Goal: Communication & Community: Participate in discussion

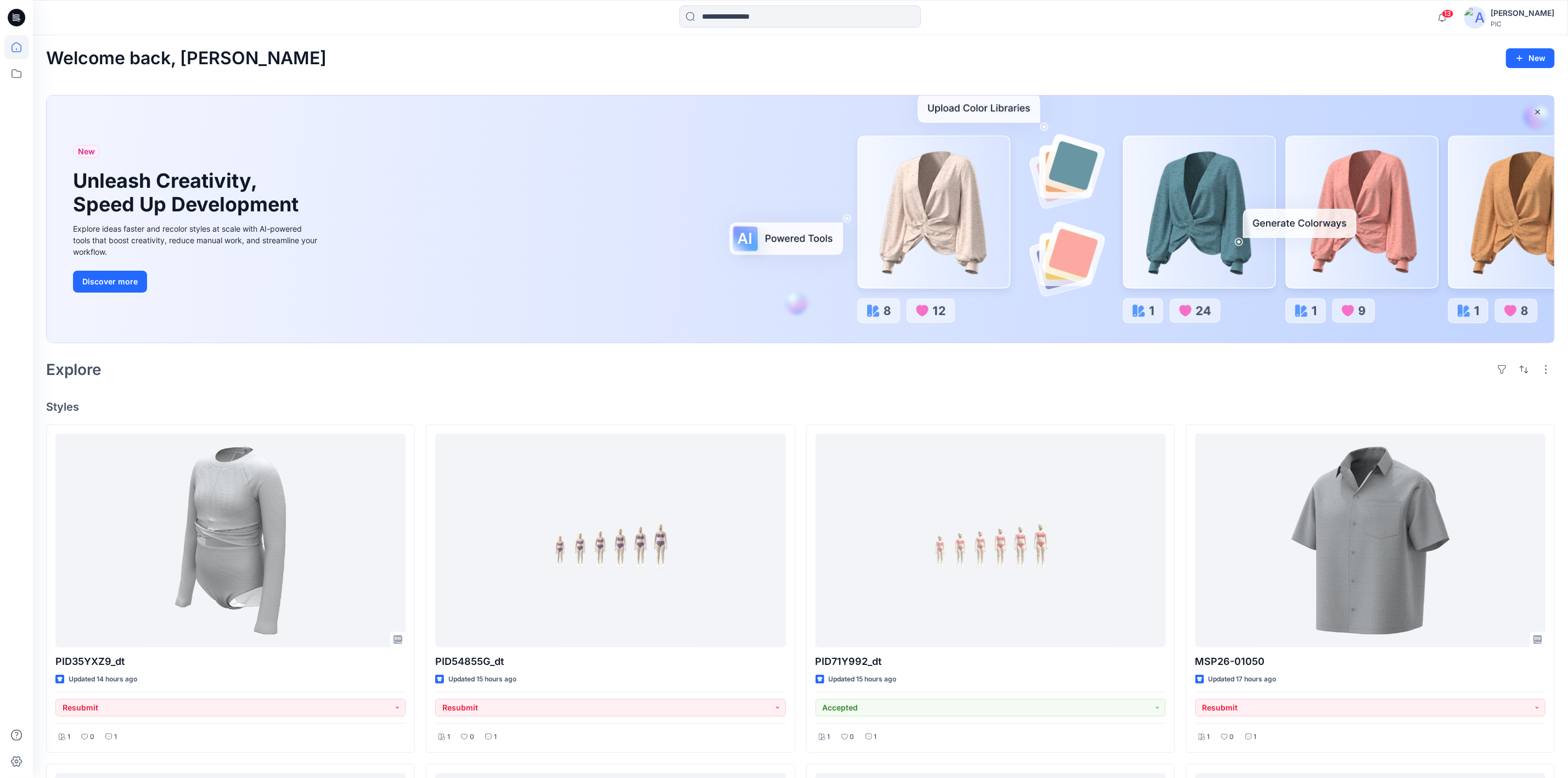
click at [400, 402] on h4 "Styles" at bounding box center [800, 407] width 1508 height 13
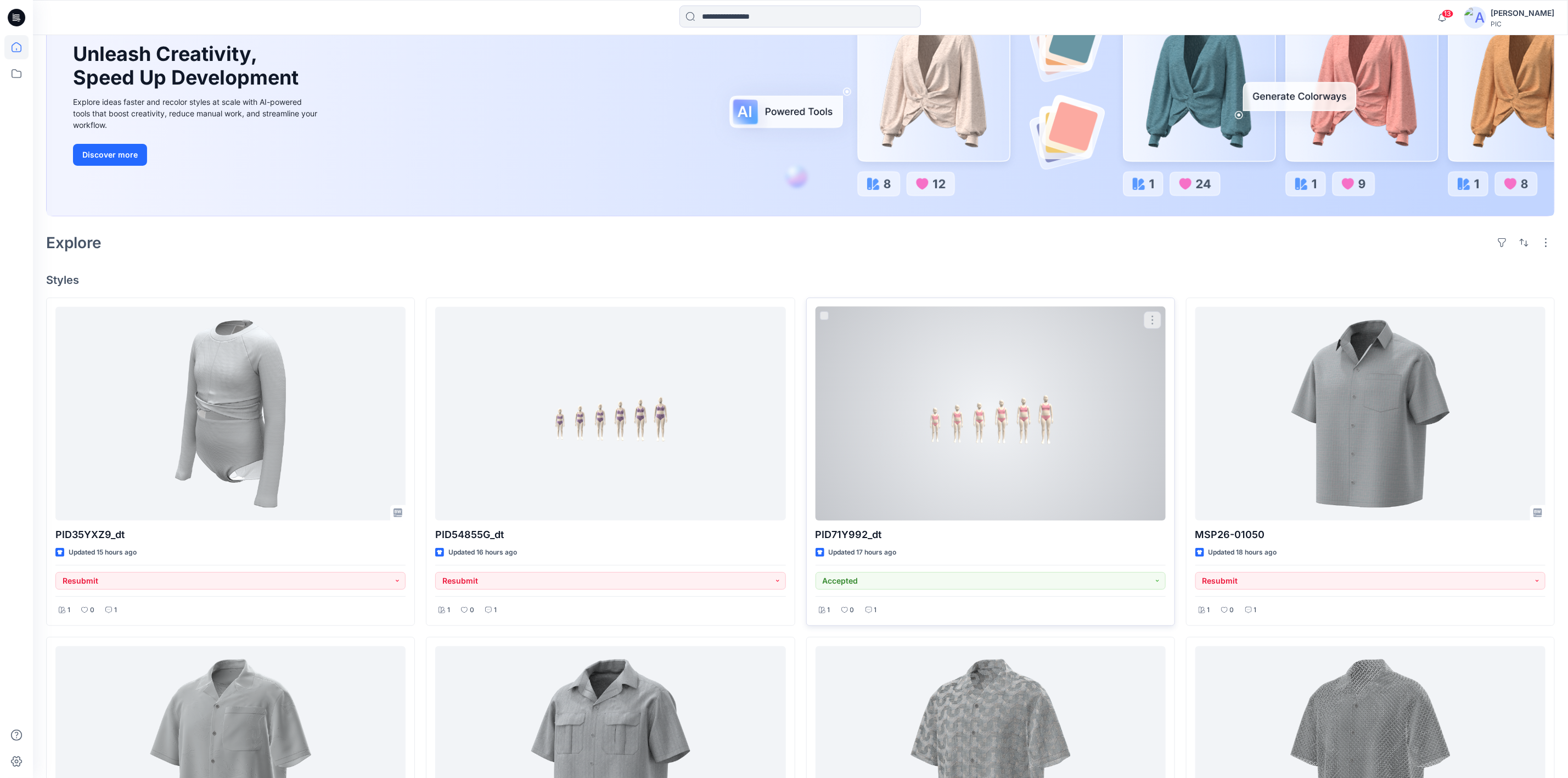
scroll to position [164, 0]
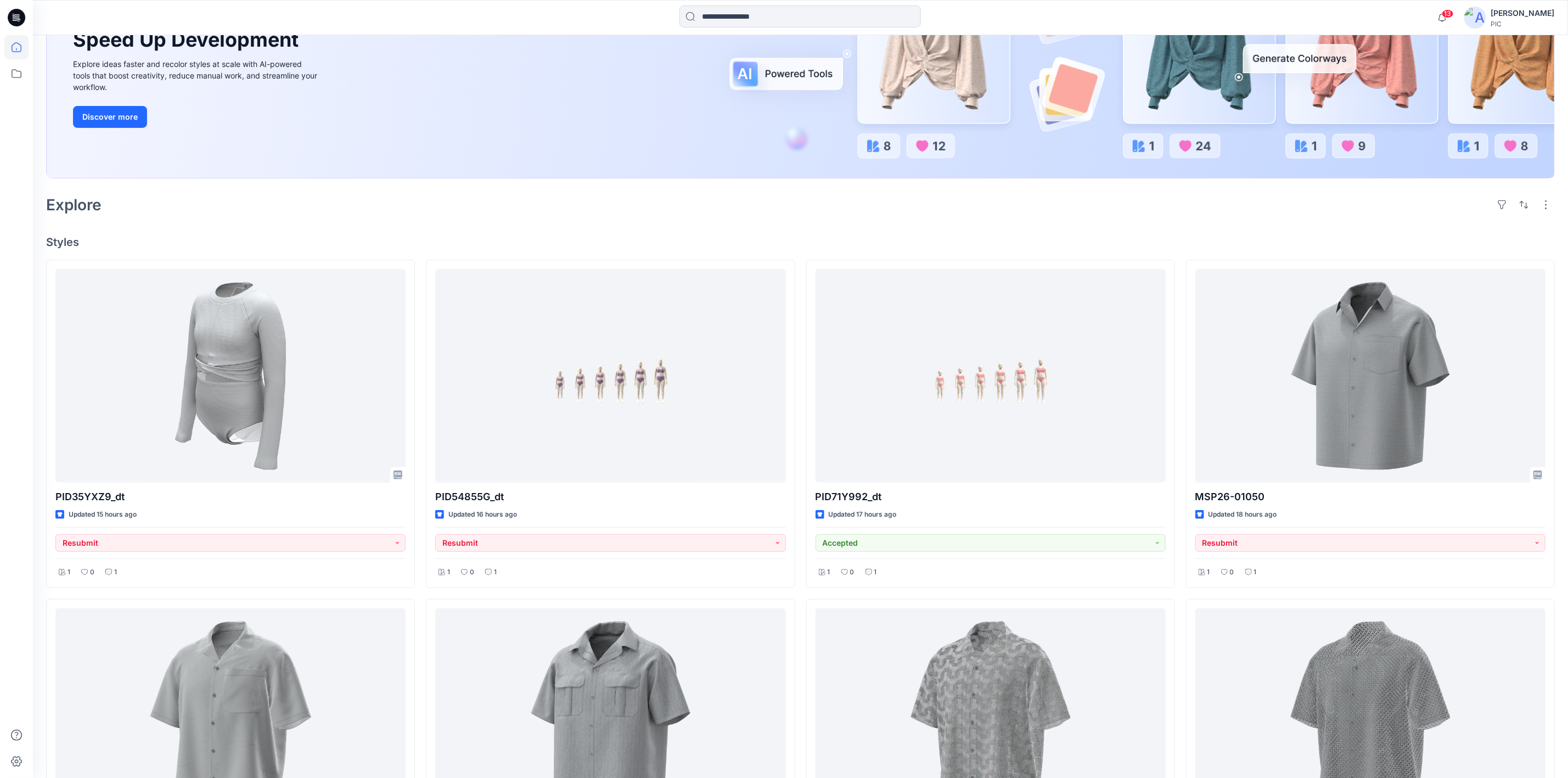
click at [814, 226] on div "Welcome back, [PERSON_NAME] New New Unleash Creativity, Speed Up Development Ex…" at bounding box center [800, 595] width 1534 height 1449
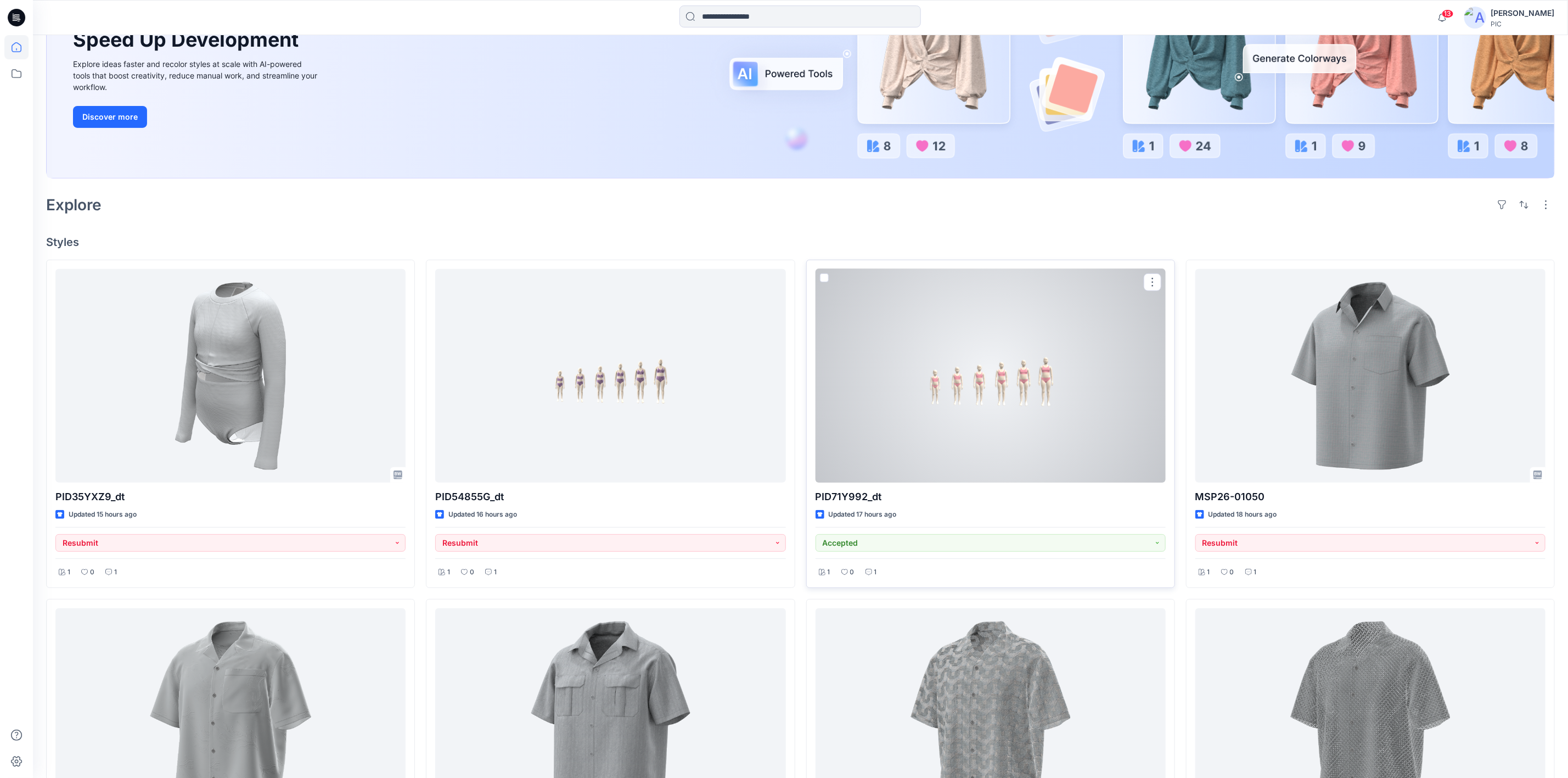
click at [956, 373] on div at bounding box center [990, 375] width 350 height 213
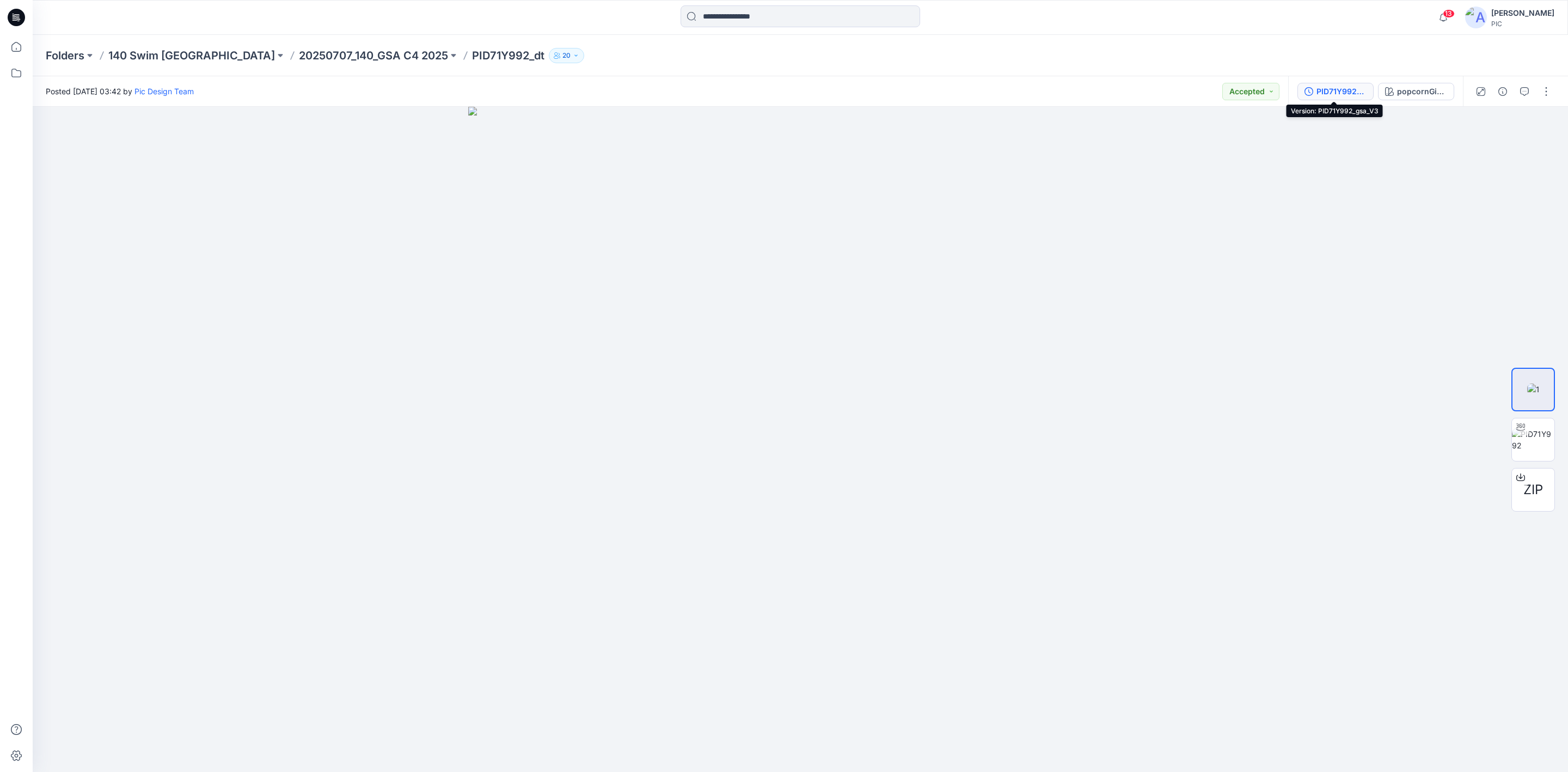
click at [1348, 92] on div "PID71Y992_gsa_V3" at bounding box center [1342, 91] width 50 height 12
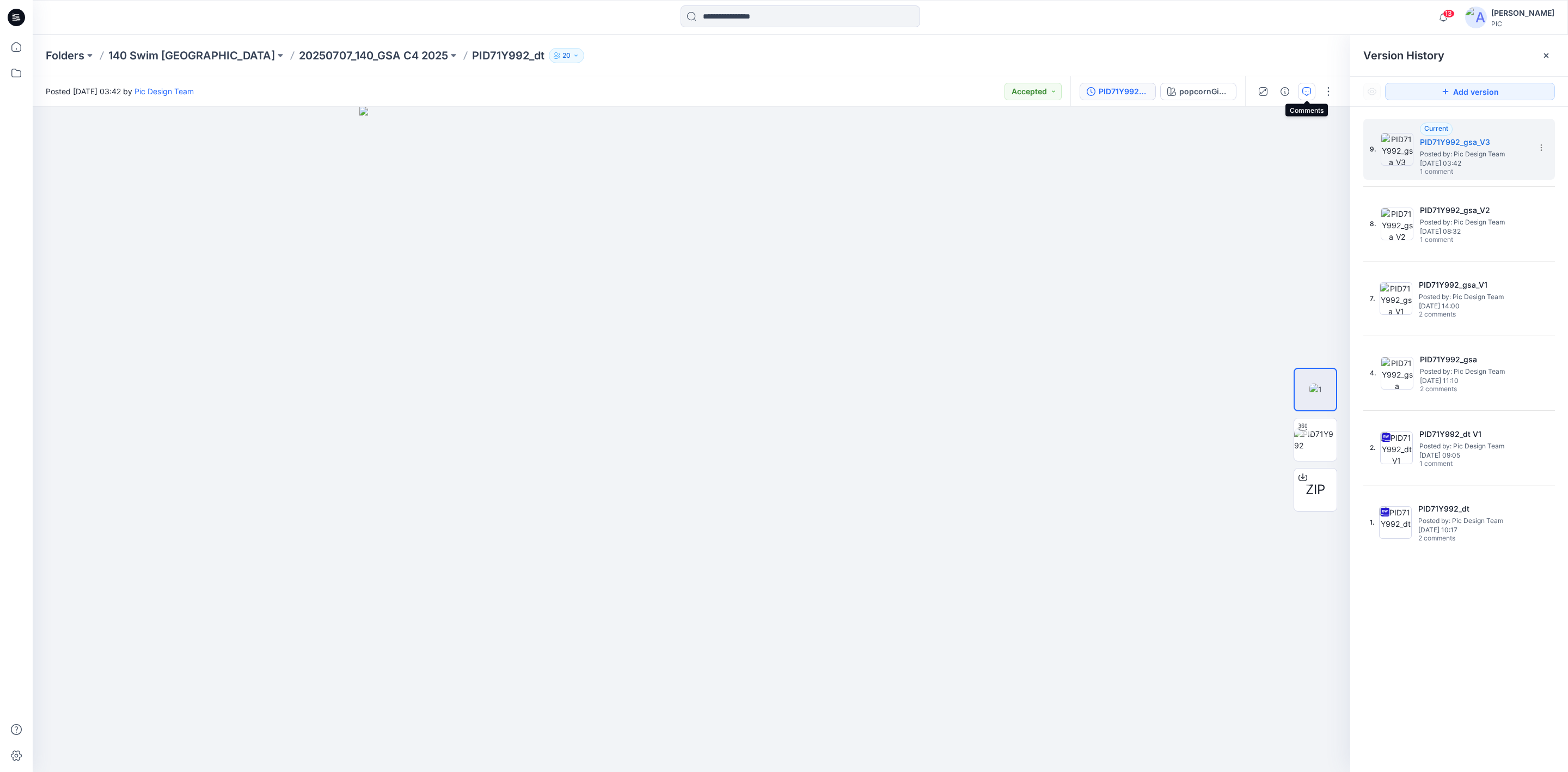
click at [1309, 94] on icon "button" at bounding box center [1306, 91] width 9 height 9
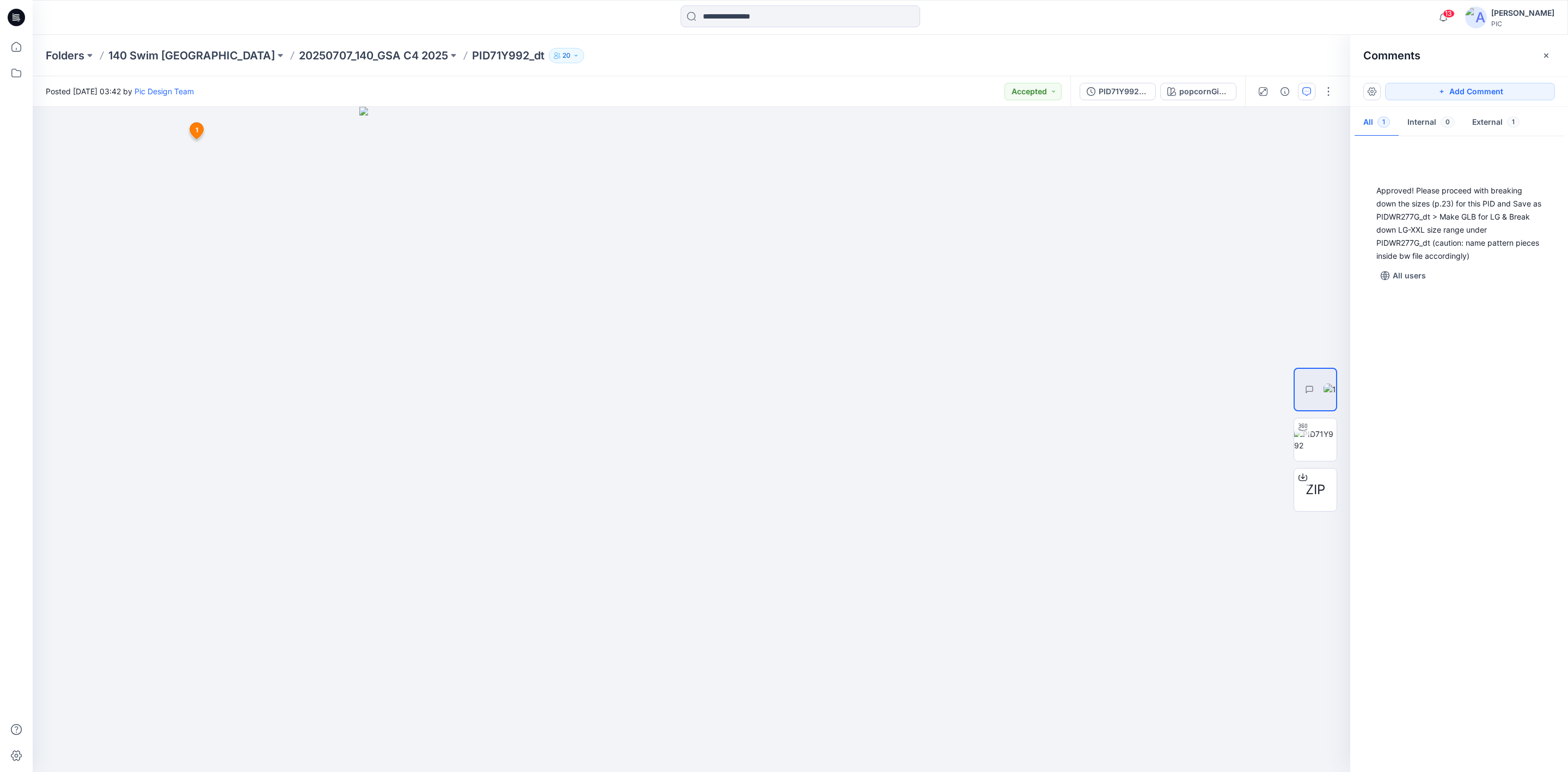
click at [1492, 452] on div "Approved! Please proceed with breaking down the sizes (p.23) for this PID and S…" at bounding box center [1459, 451] width 218 height 624
click at [1490, 410] on div "GV 1 George Voulgaris August 15, 2025 21:28 Approved! Please proceed with break…" at bounding box center [1459, 451] width 218 height 624
click at [1433, 491] on div "GV 1 George Voulgaris August 15, 2025 21:28 Approved! Please proceed with break…" at bounding box center [1459, 451] width 218 height 624
click at [1458, 401] on div "GV 1 George Voulgaris August 15, 2025 21:28 Approved! Please proceed with break…" at bounding box center [1459, 451] width 218 height 624
click at [1454, 375] on div "GV 1 George Voulgaris August 15, 2025 21:28 Approved! Please proceed with break…" at bounding box center [1459, 451] width 218 height 624
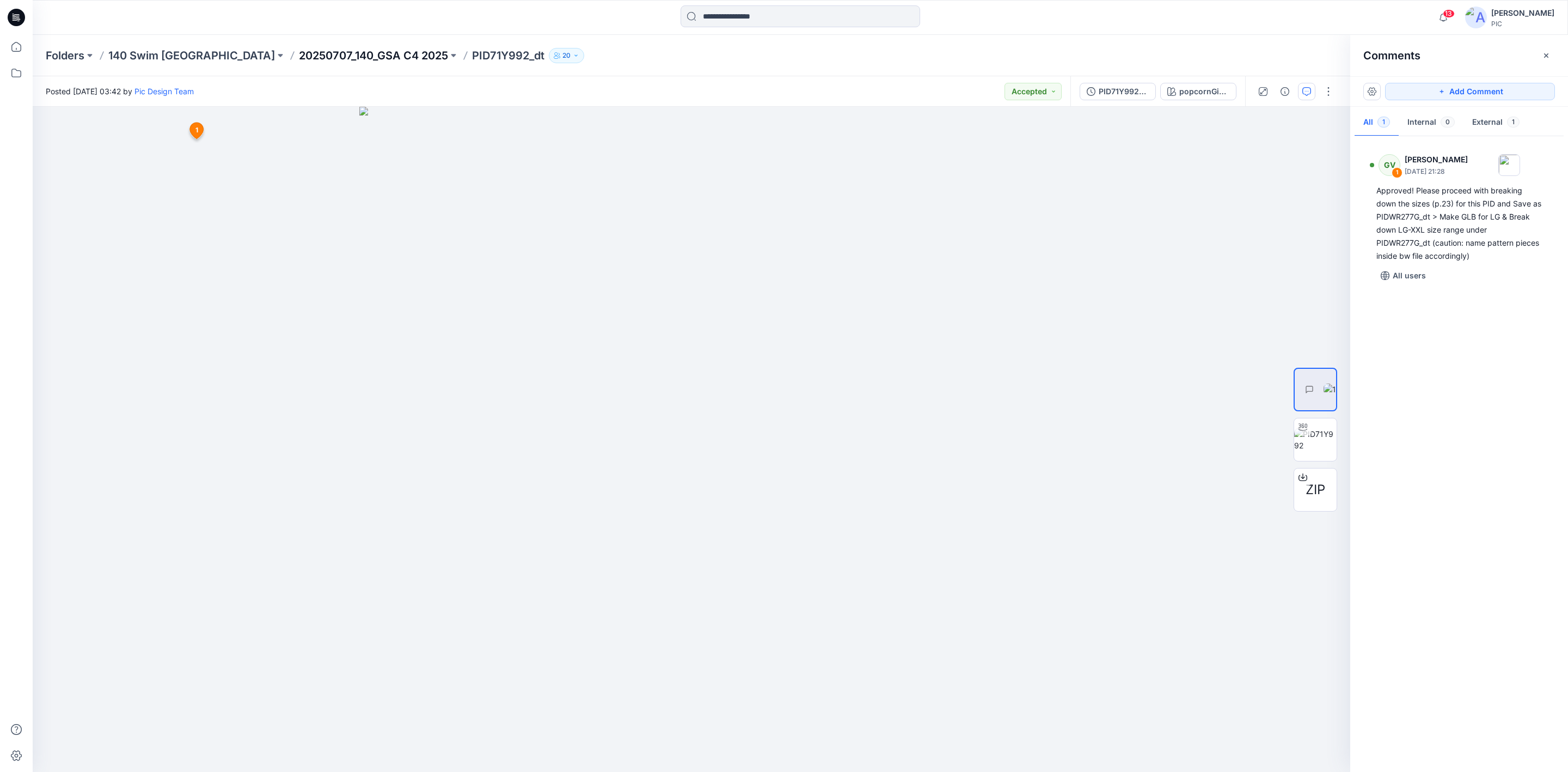
click at [307, 52] on p "20250707_140_GSA C4 2025" at bounding box center [374, 55] width 149 height 15
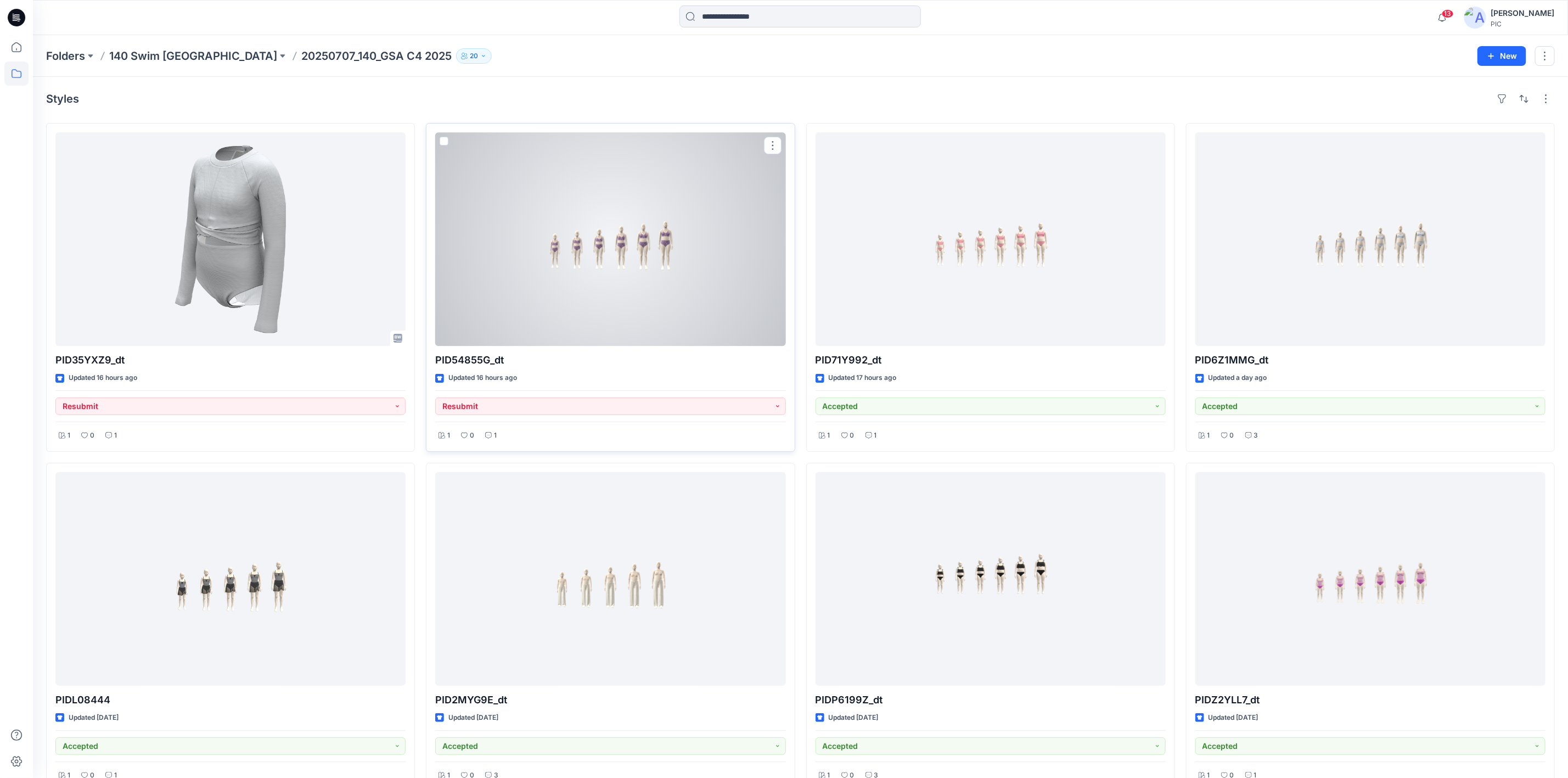
click at [677, 293] on div at bounding box center [610, 239] width 350 height 213
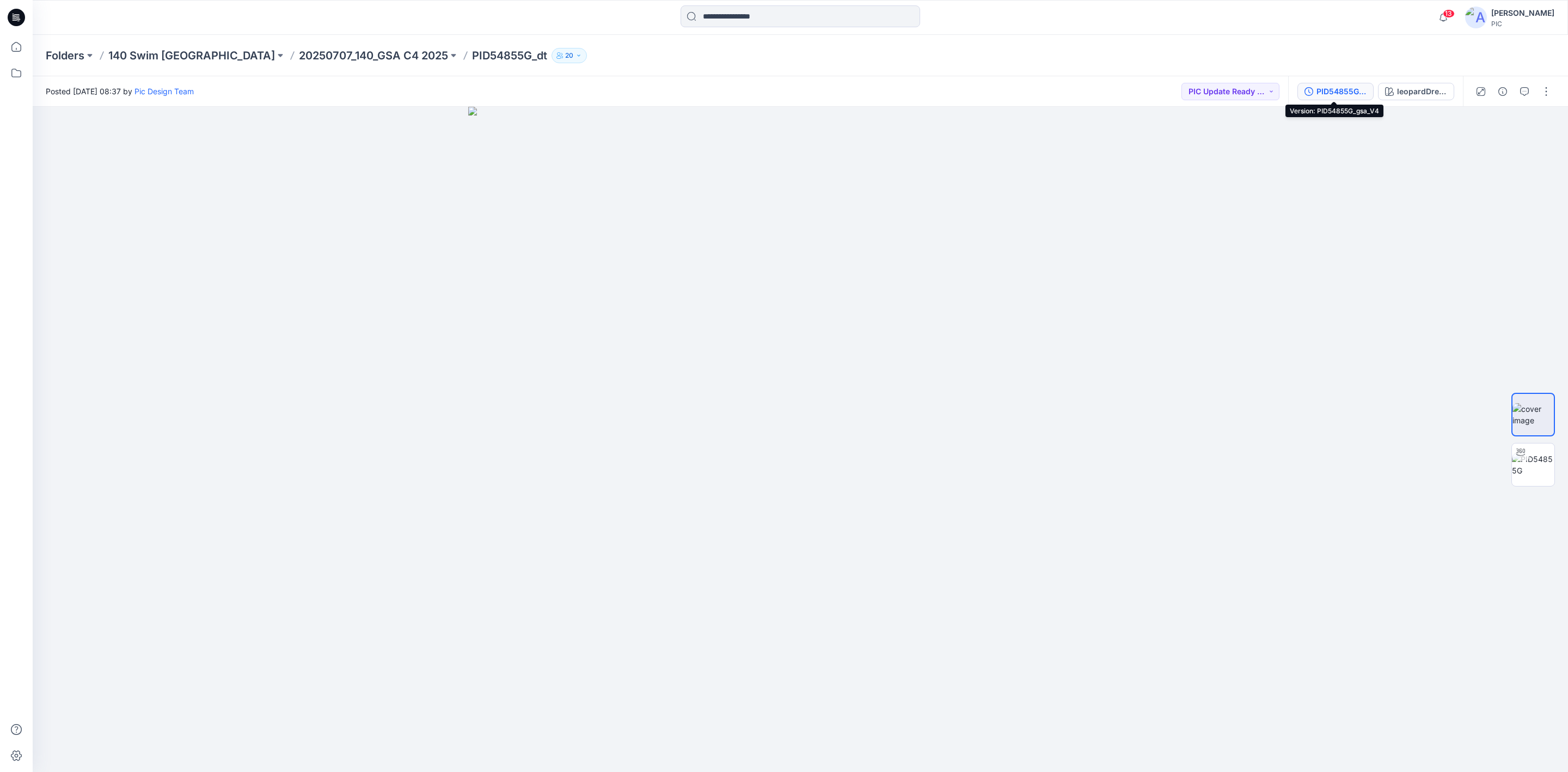
click at [1342, 87] on div "PID54855G_gsa_V4" at bounding box center [1342, 91] width 50 height 12
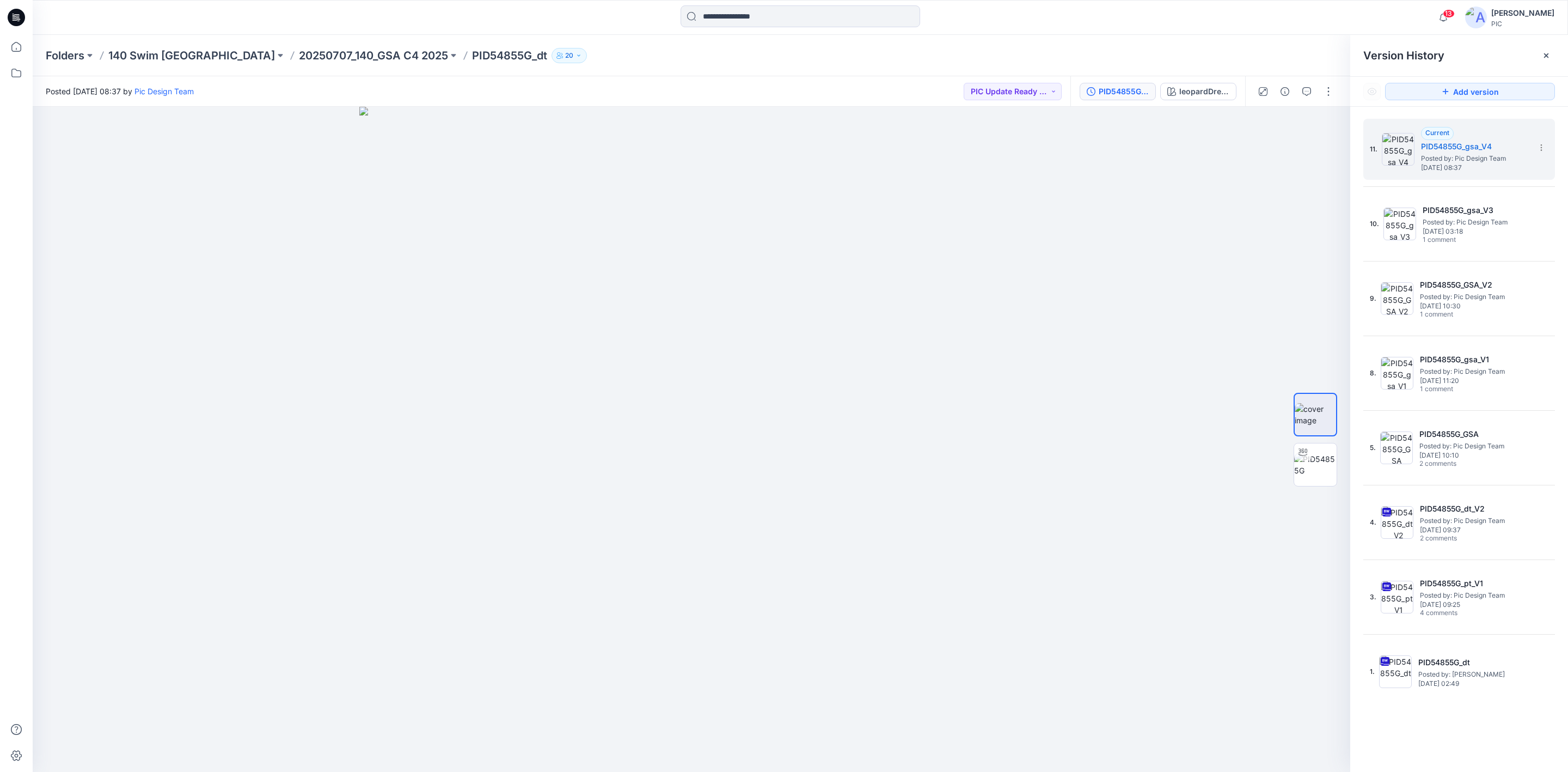
click at [288, 67] on div "Folders 140 Swim USA 20250707_140_GSA C4 2025 PID54855G_dt 20" at bounding box center [800, 55] width 1536 height 41
click at [299, 48] on p "20250707_140_GSA C4 2025" at bounding box center [374, 55] width 149 height 15
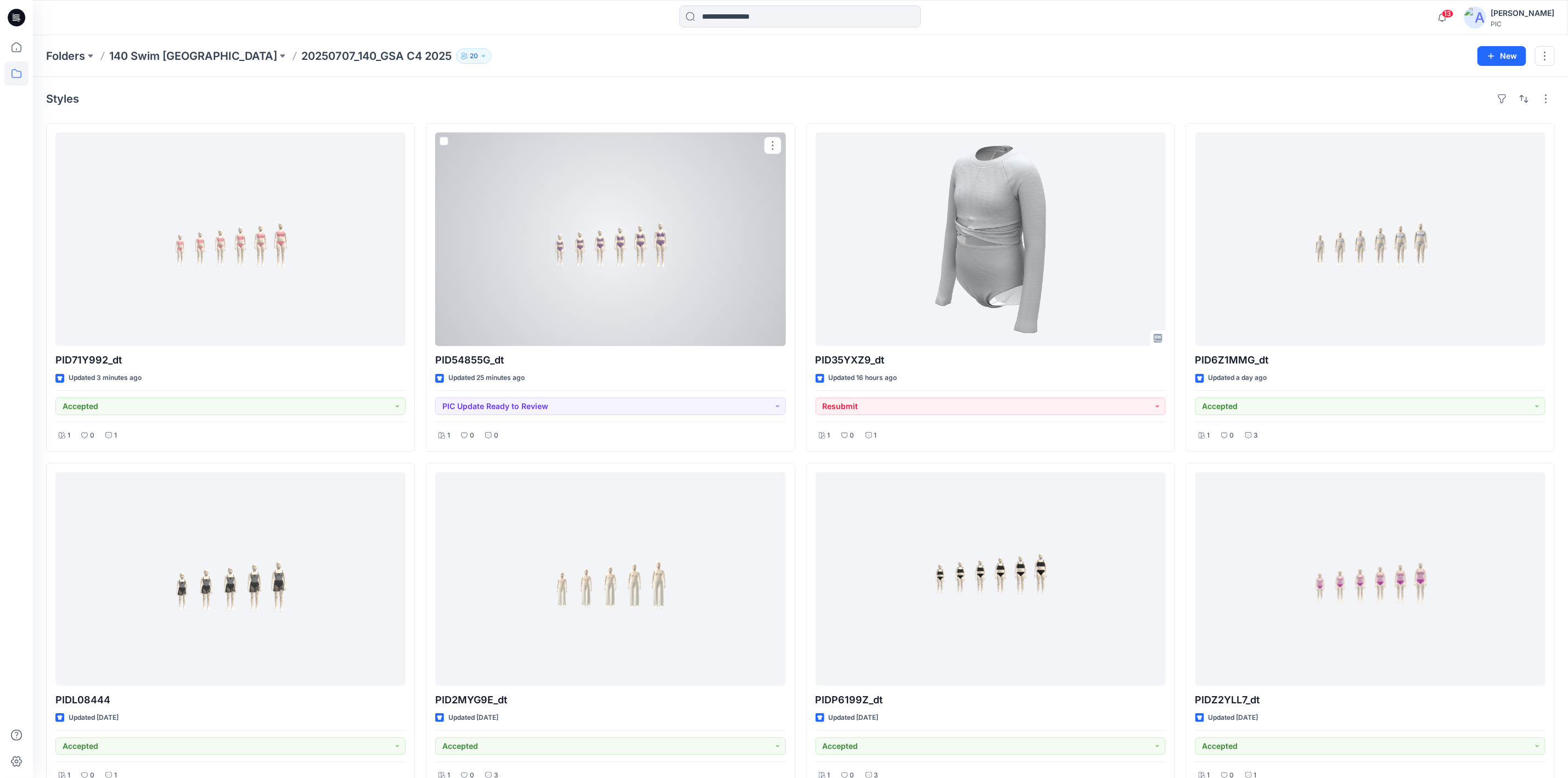
click at [733, 210] on div at bounding box center [610, 239] width 350 height 213
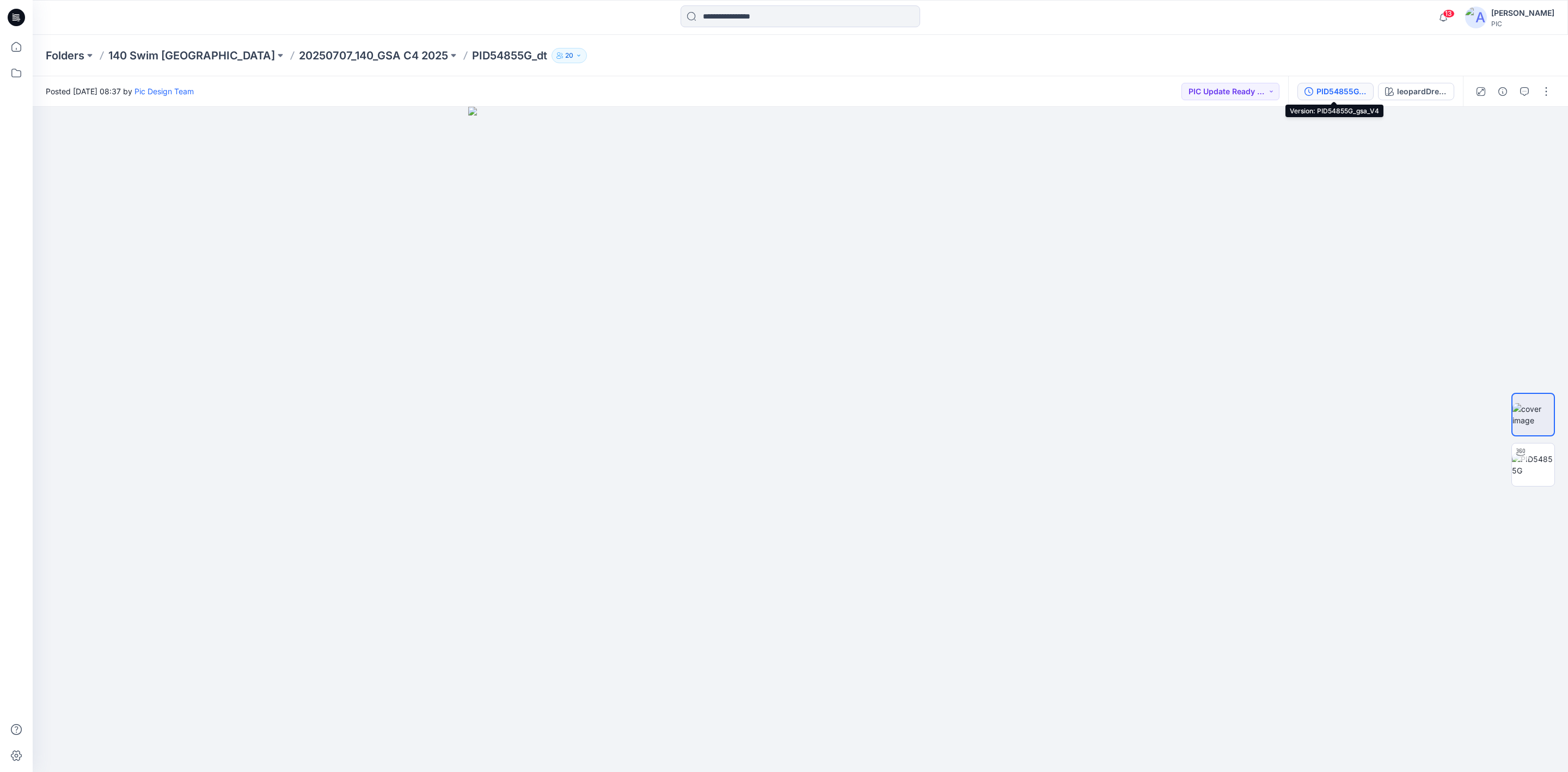
click at [1334, 90] on div "PID54855G_gsa_V4" at bounding box center [1342, 91] width 50 height 12
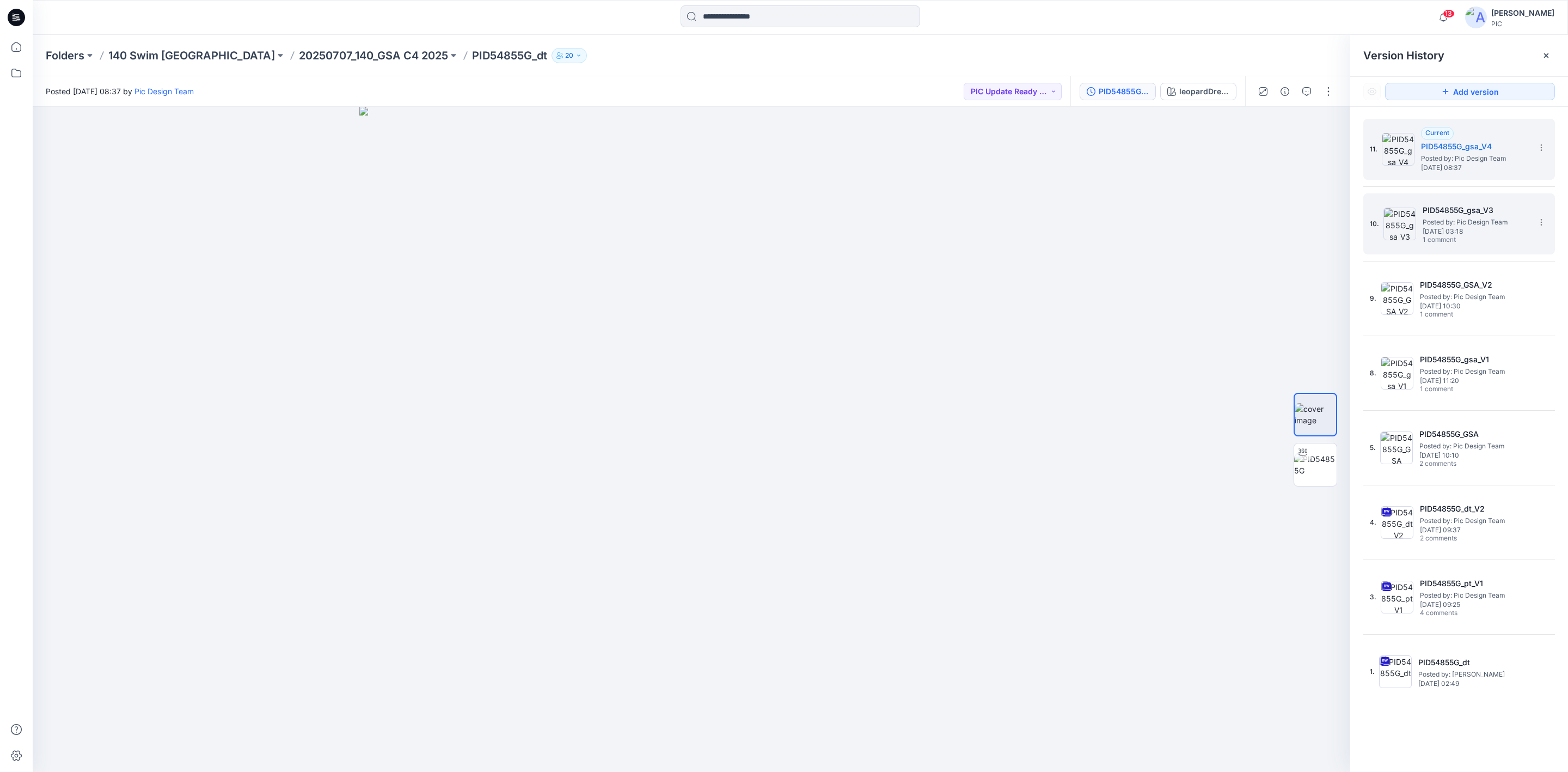
click at [1465, 239] on span "1 comment" at bounding box center [1461, 240] width 76 height 9
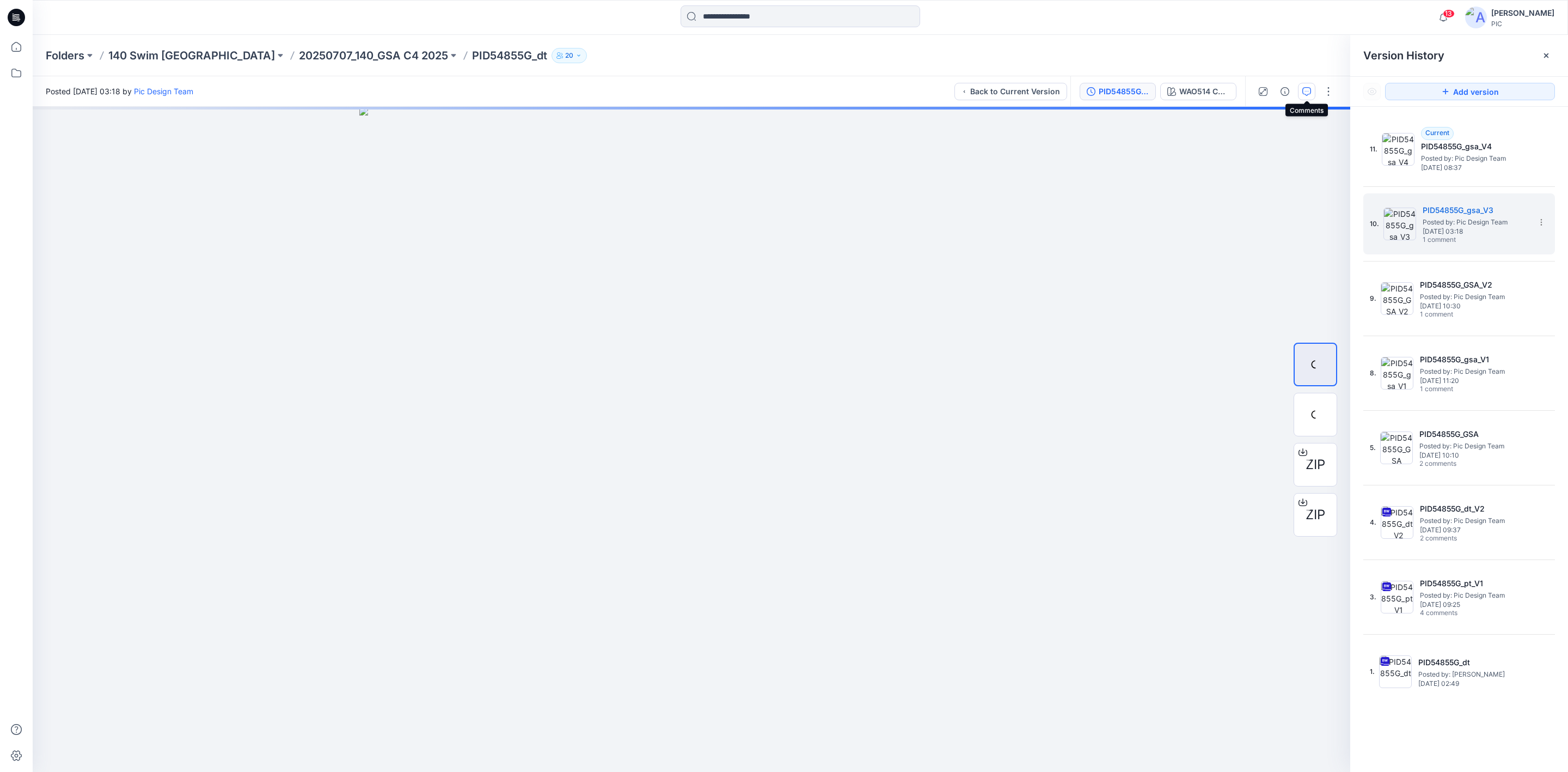
click at [1300, 92] on button "button" at bounding box center [1306, 91] width 17 height 17
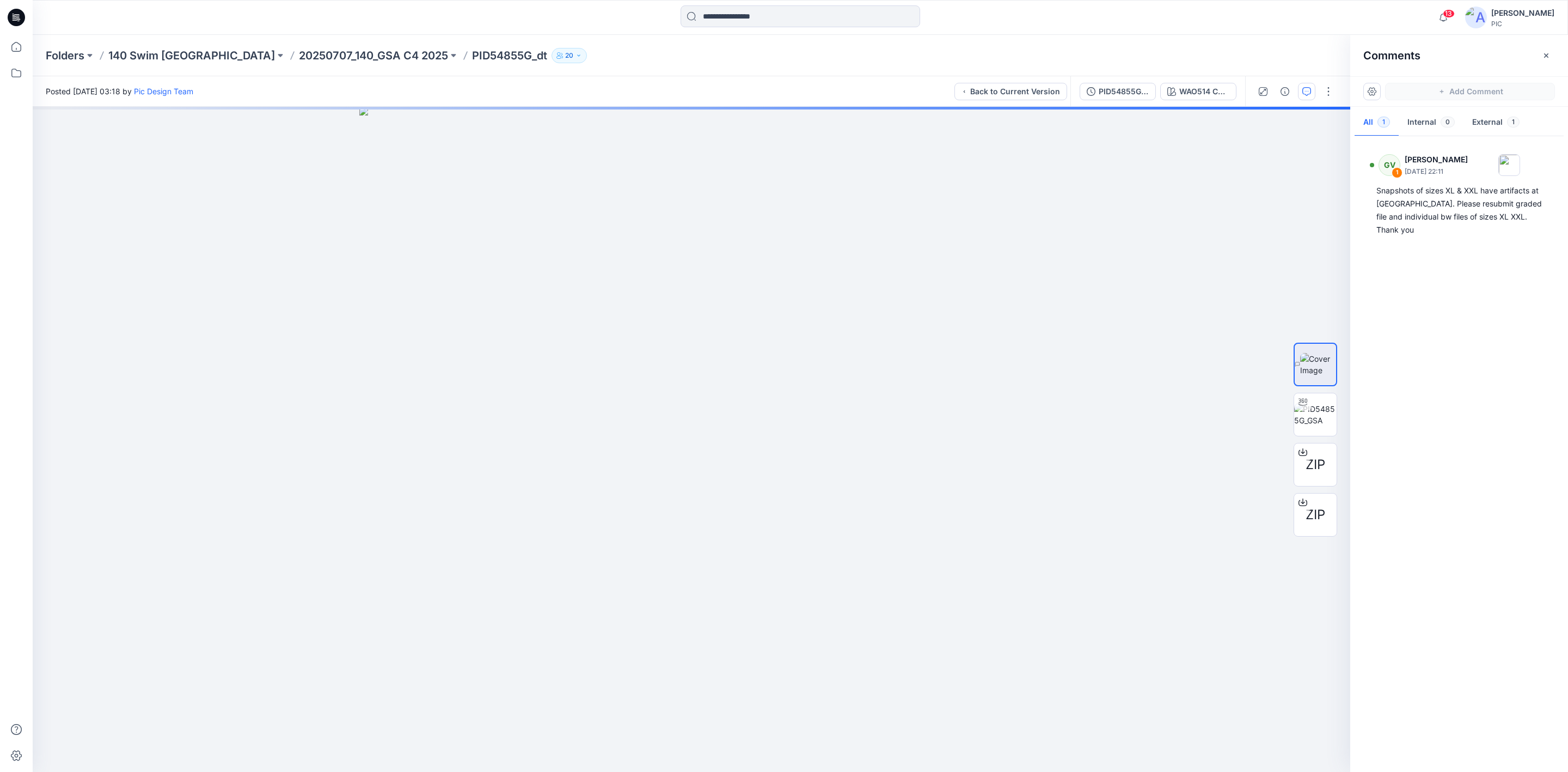
click at [1476, 345] on div "GV 1 George Voulgaris August 15, 2025 22:11 Snapshots of sizes XL & XXL have ar…" at bounding box center [1459, 451] width 218 height 624
click at [974, 414] on img at bounding box center [691, 440] width 664 height 665
drag, startPoint x: 1050, startPoint y: 448, endPoint x: 557, endPoint y: 505, distance: 496.3
drag, startPoint x: 1004, startPoint y: 468, endPoint x: 713, endPoint y: 489, distance: 291.8
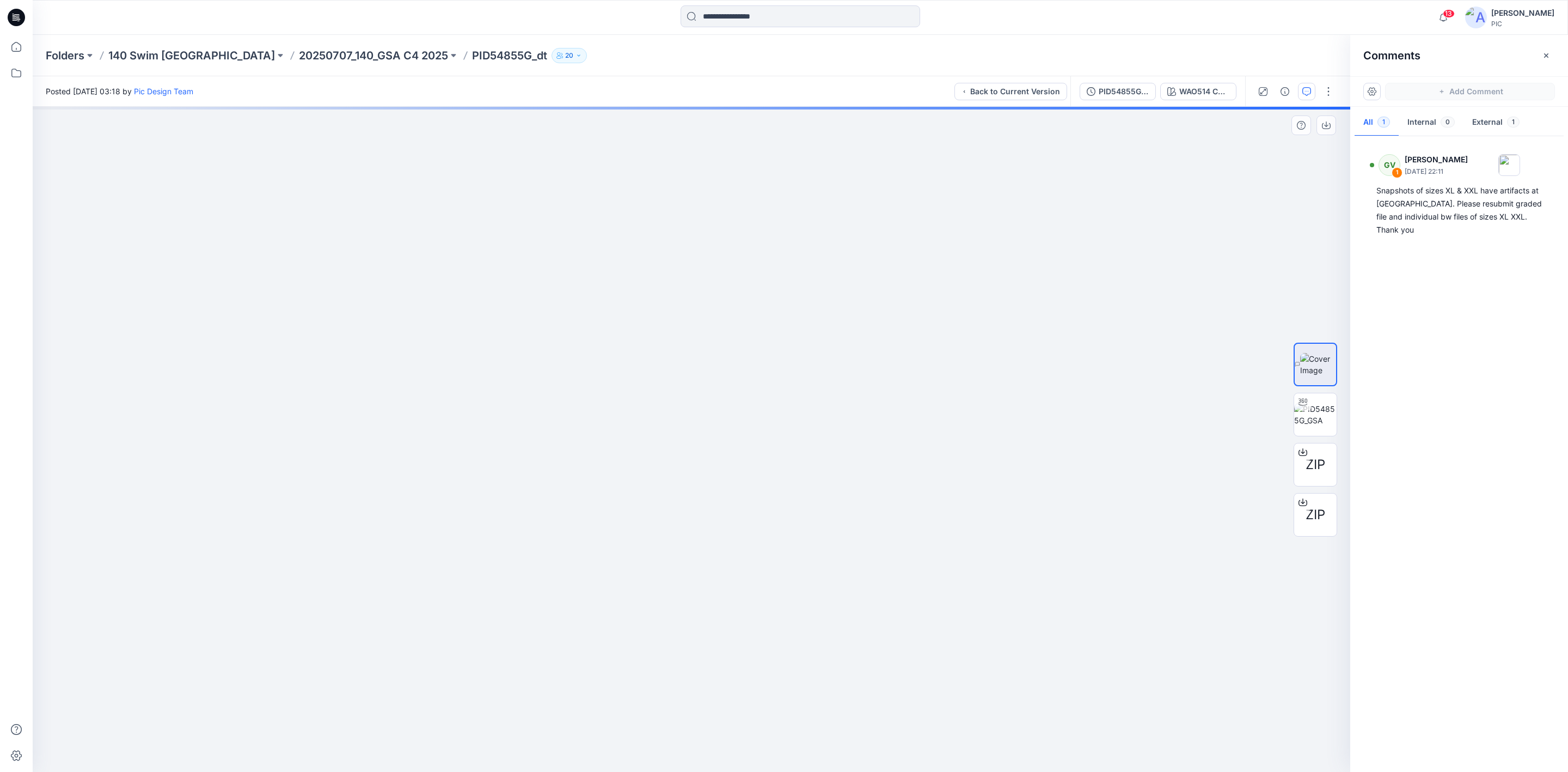
click at [713, 489] on img at bounding box center [86, 13] width 2527 height 1520
click at [1117, 87] on div "PID54855G_gsa_V3" at bounding box center [1124, 91] width 50 height 12
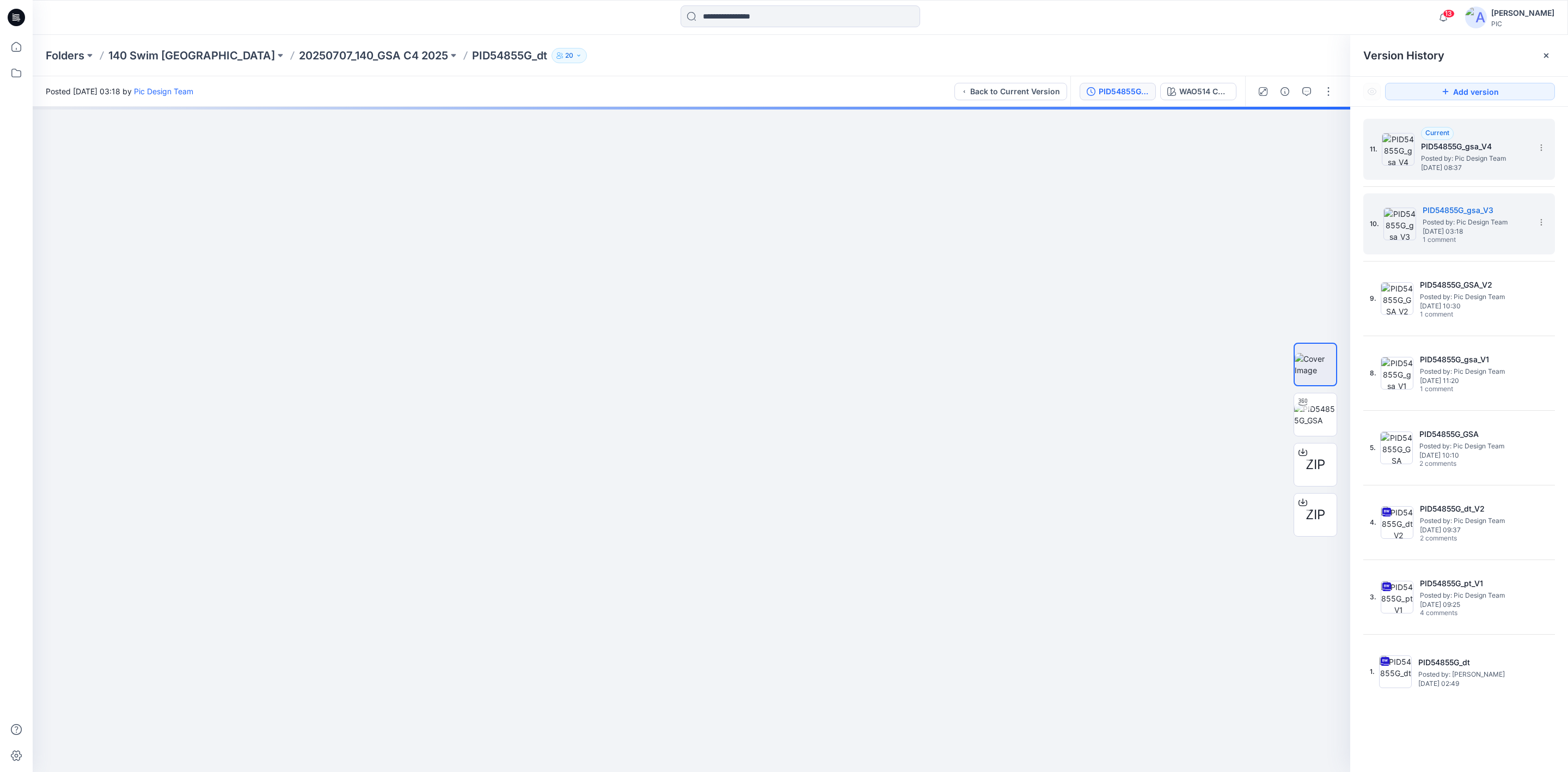
click at [1442, 161] on span "Posted by: Pic Design Team" at bounding box center [1476, 158] width 109 height 11
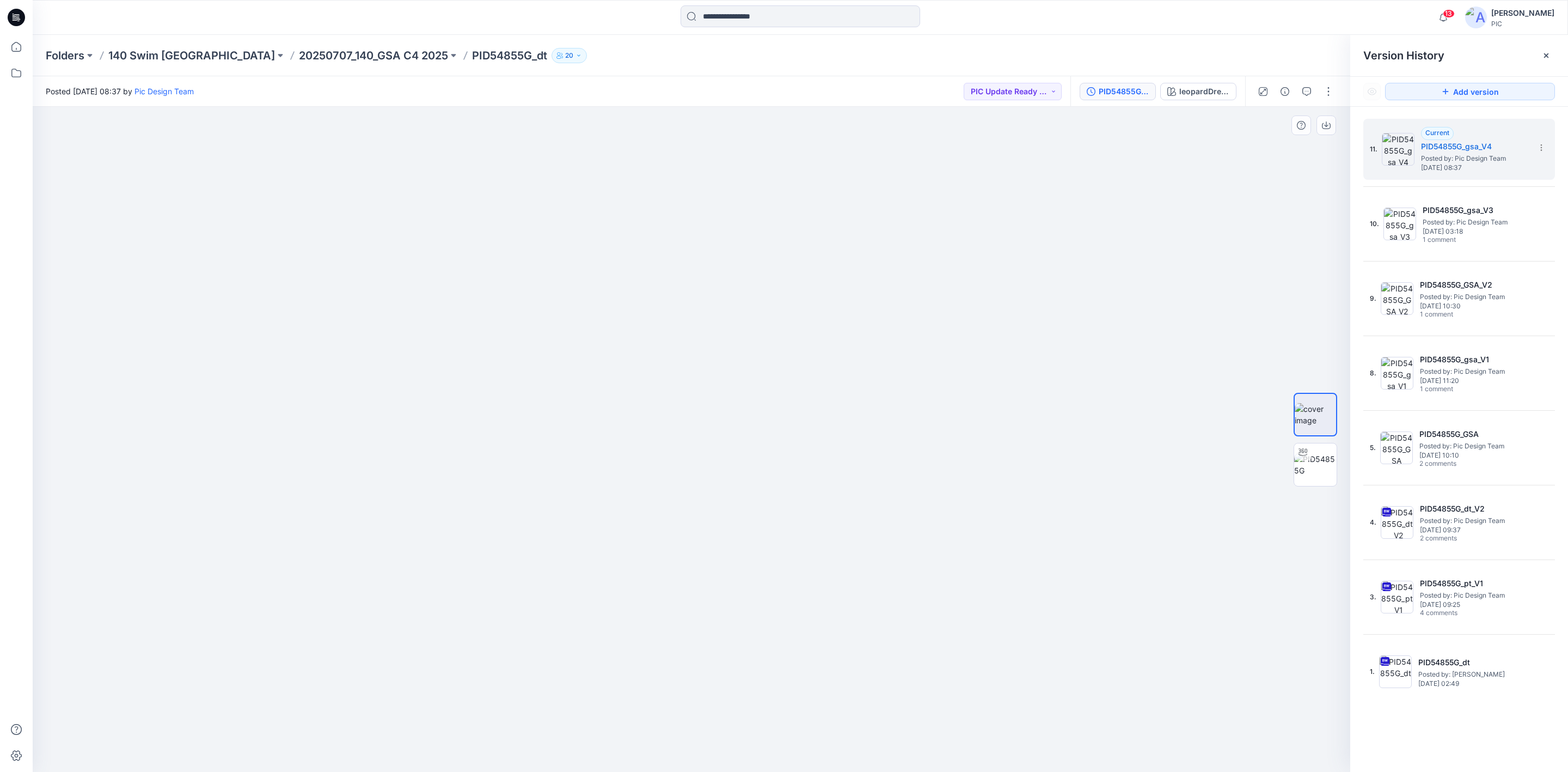
drag, startPoint x: 1154, startPoint y: 435, endPoint x: 401, endPoint y: 479, distance: 754.3
drag, startPoint x: 906, startPoint y: 397, endPoint x: 739, endPoint y: 415, distance: 168.0
click at [299, 55] on p "20250707_140_GSA C4 2025" at bounding box center [374, 55] width 149 height 15
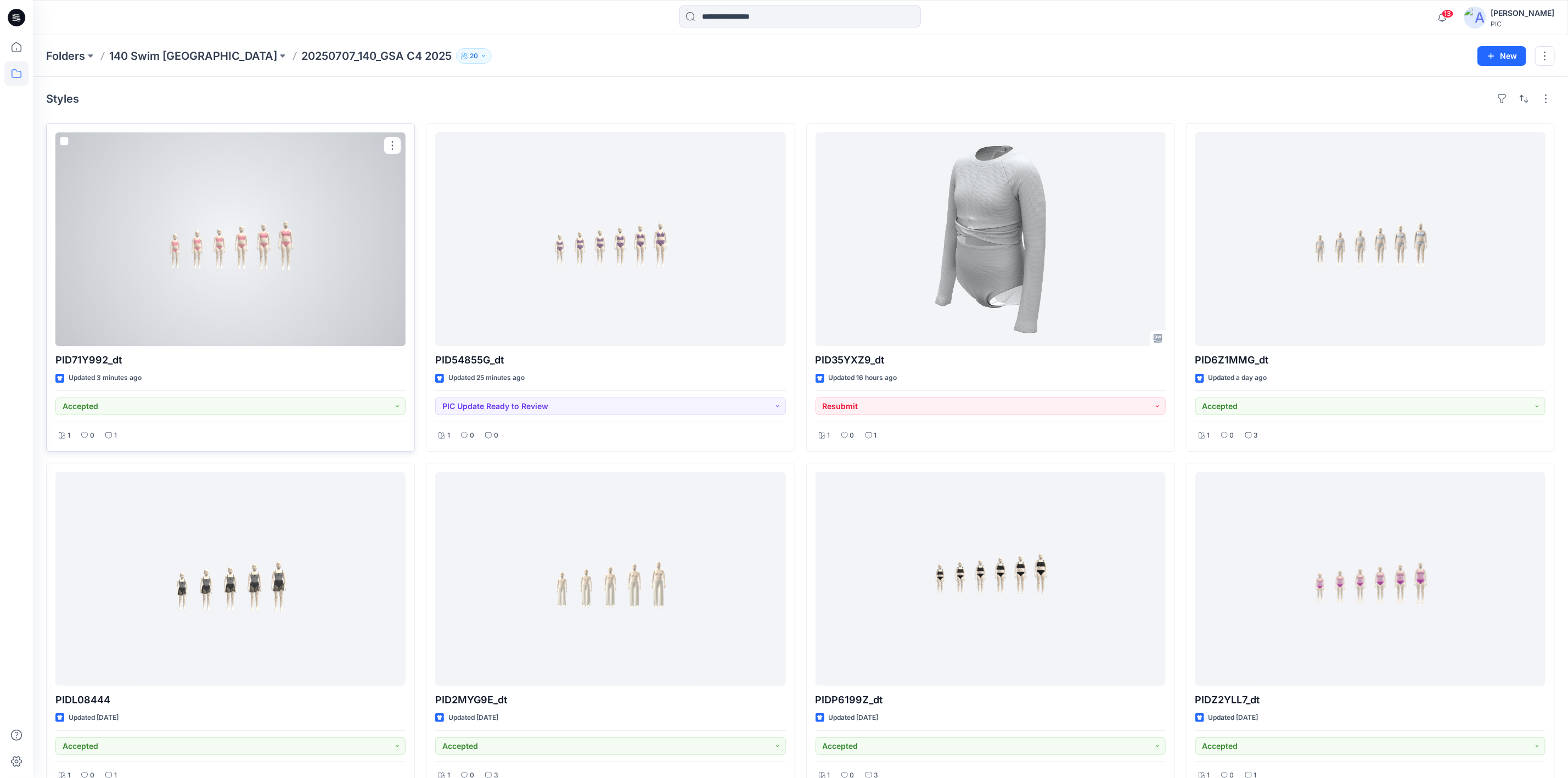
click at [180, 237] on div at bounding box center [230, 239] width 350 height 213
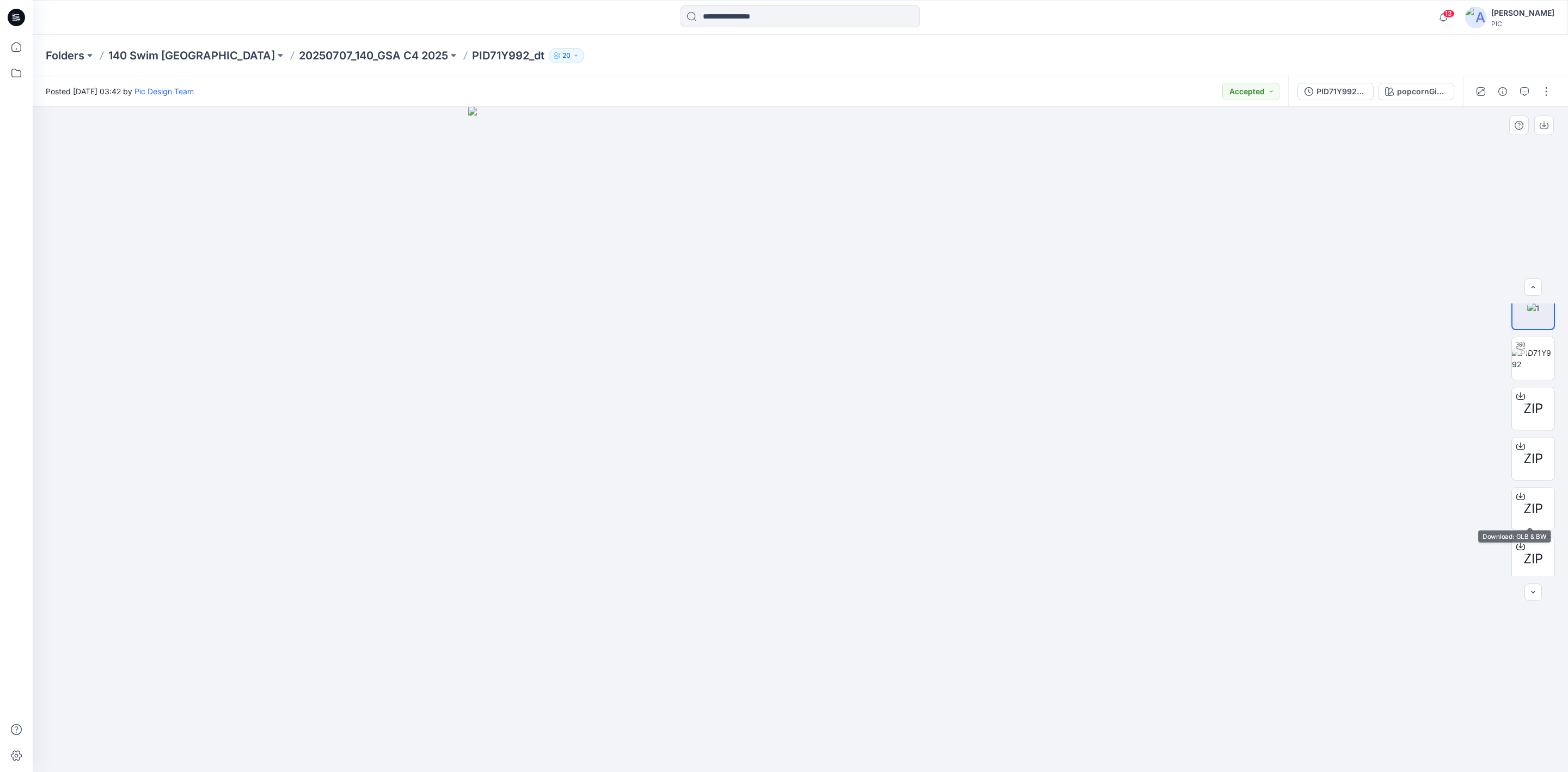
scroll to position [21, 0]
click at [1322, 80] on div "PID71Y992_gsa_V3 popcornGingham" at bounding box center [1376, 92] width 175 height 31
click at [1348, 92] on div "PID71Y992_gsa_V3" at bounding box center [1342, 91] width 50 height 12
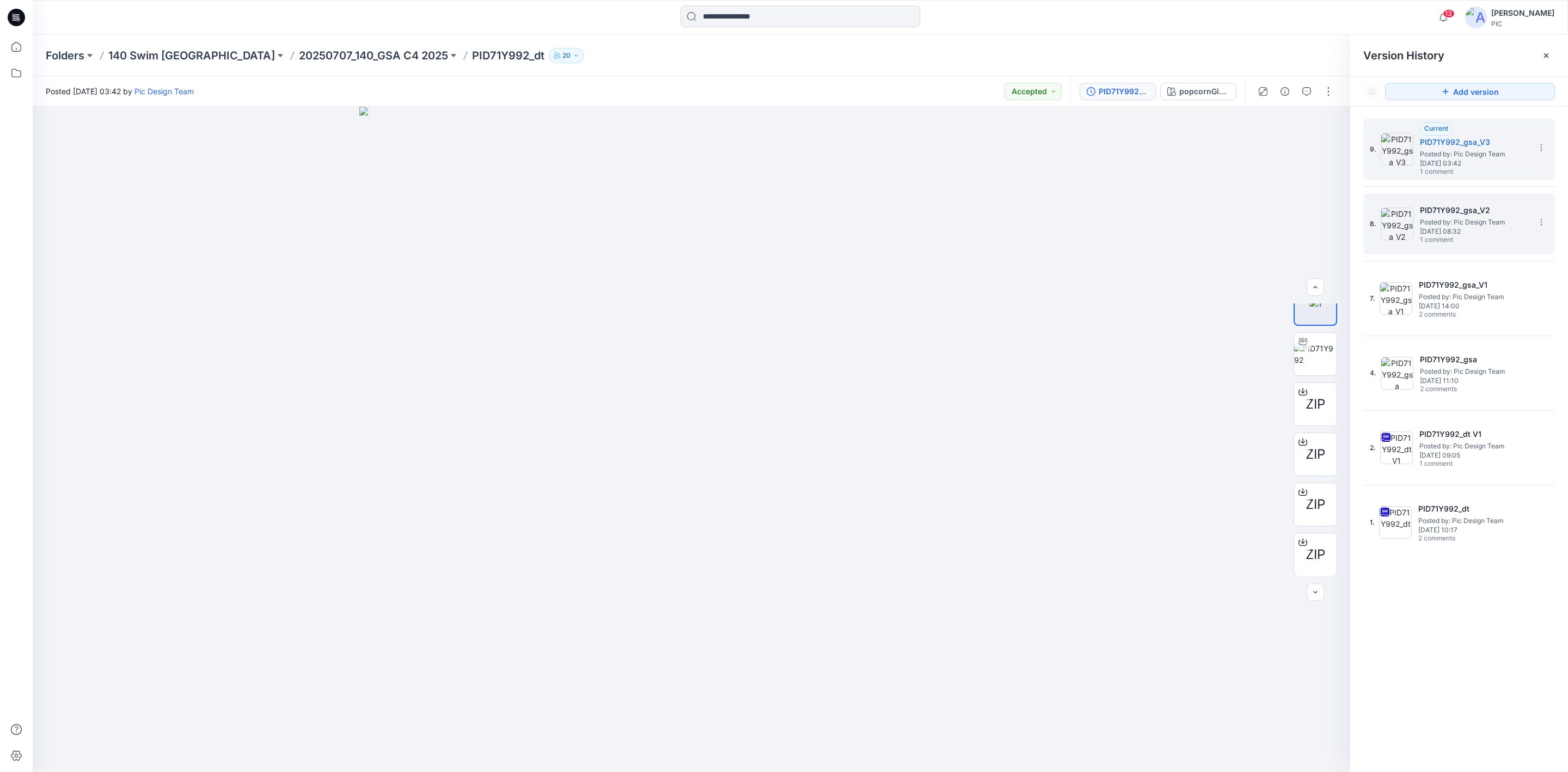
click at [1460, 216] on h5 "PID71Y992_gsa_V2" at bounding box center [1474, 210] width 109 height 13
click at [1304, 92] on icon "button" at bounding box center [1306, 91] width 9 height 9
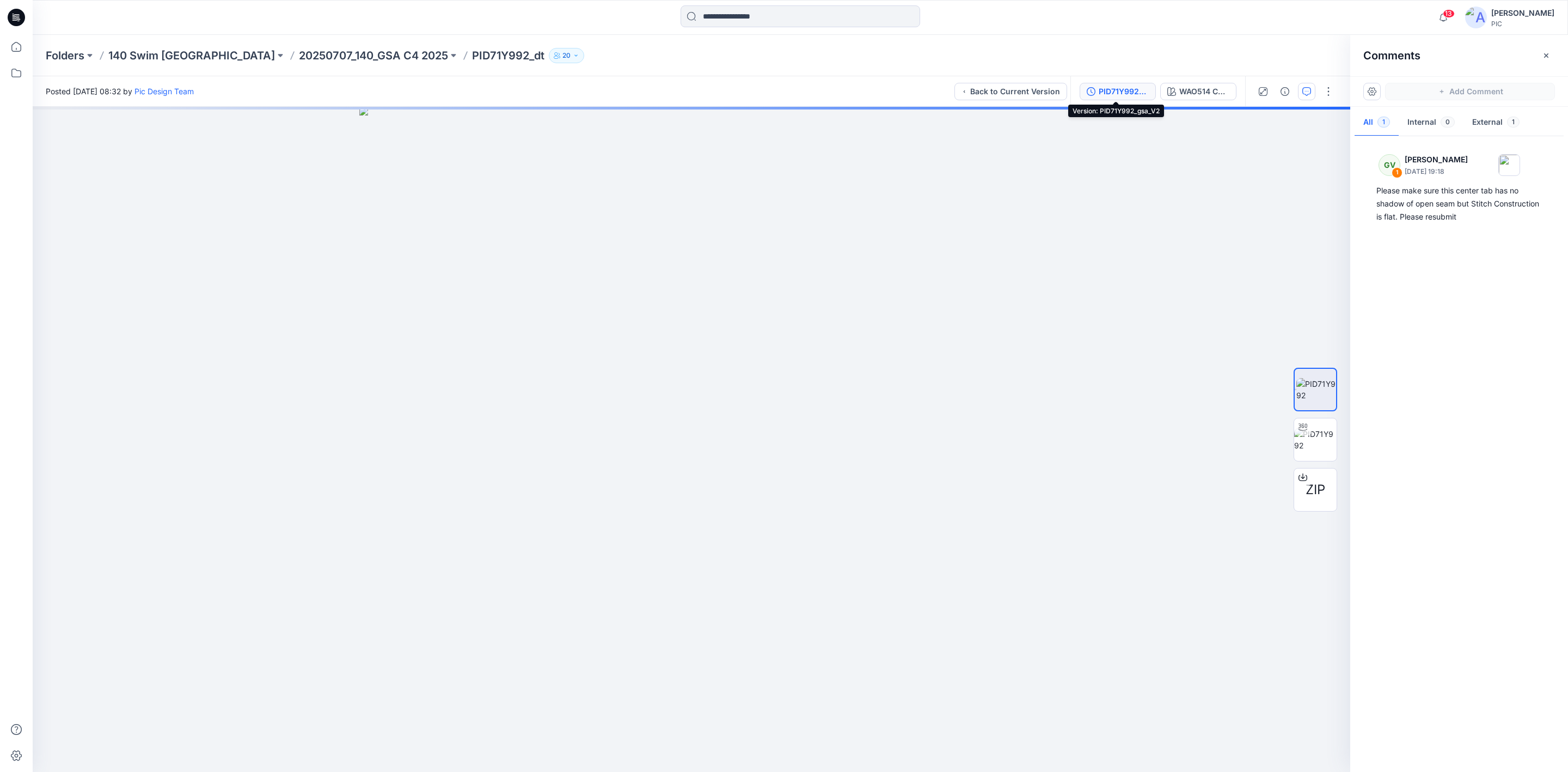
click at [1115, 90] on div "PID71Y992_gsa_V2" at bounding box center [1124, 91] width 50 height 12
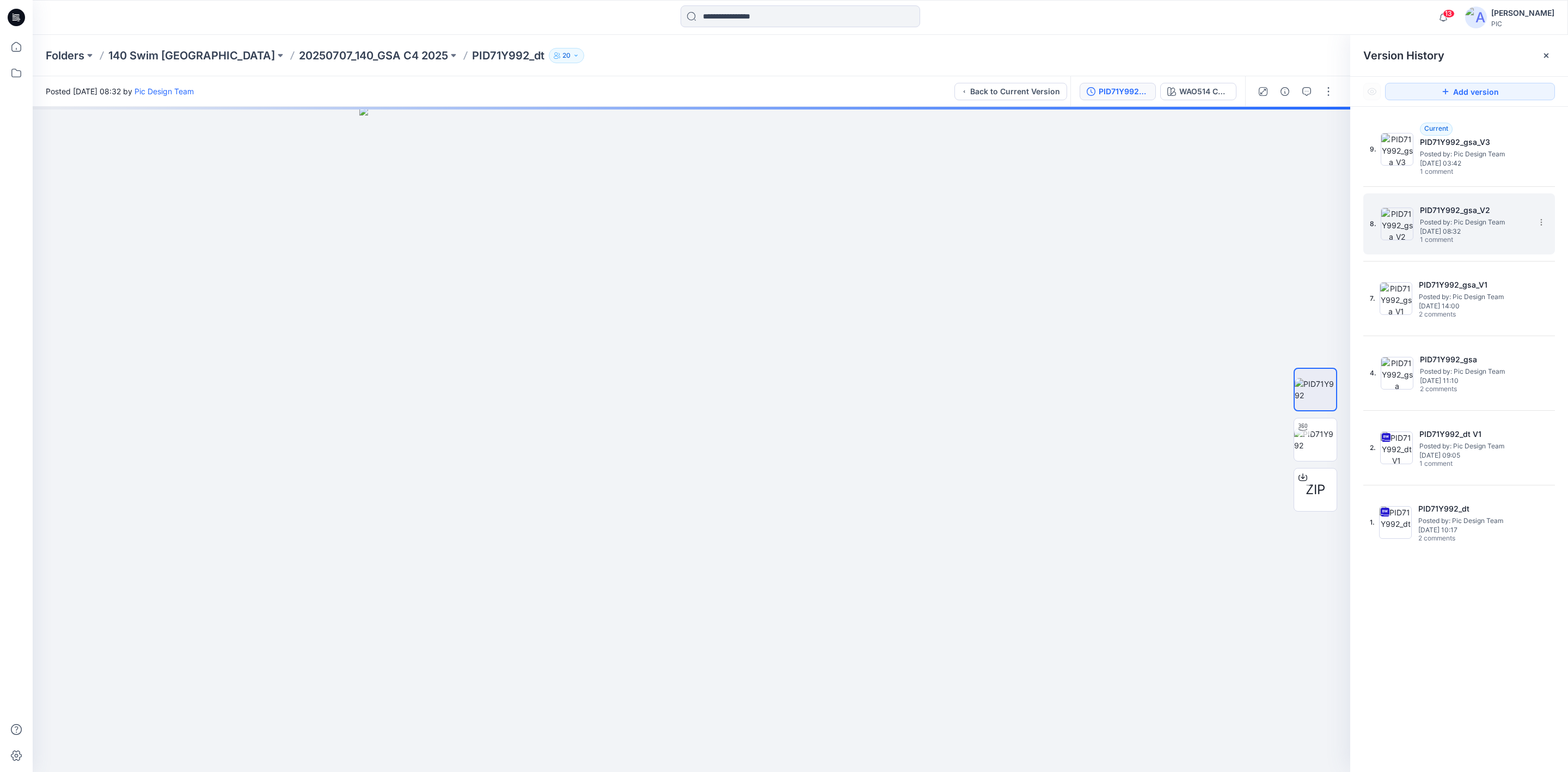
click at [1426, 221] on span "Posted by: Pic Design Team" at bounding box center [1474, 221] width 109 height 11
click at [1433, 161] on span "Friday, August 15, 2025 03:42" at bounding box center [1474, 163] width 109 height 7
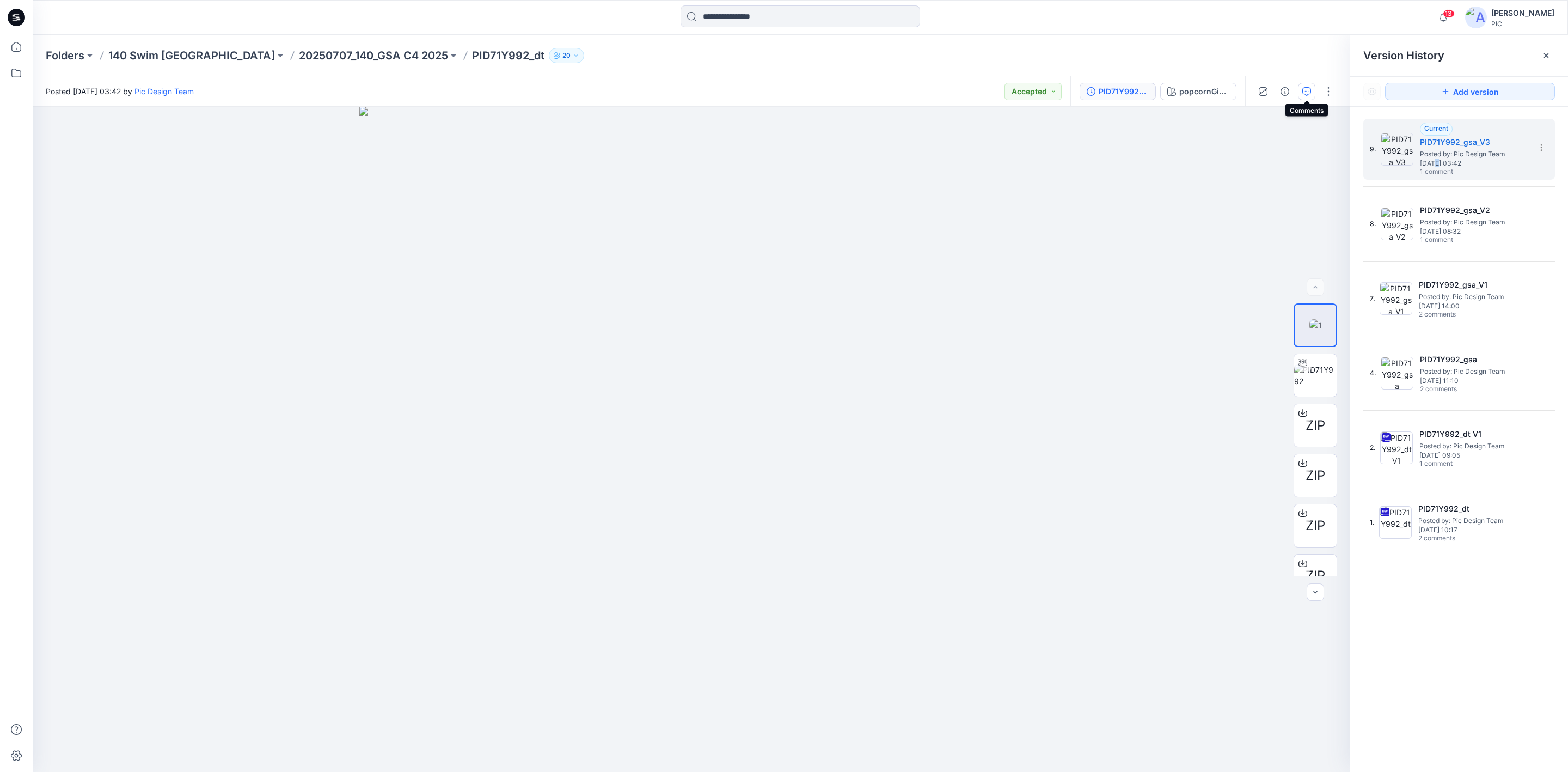
click at [1305, 88] on icon "button" at bounding box center [1306, 91] width 9 height 9
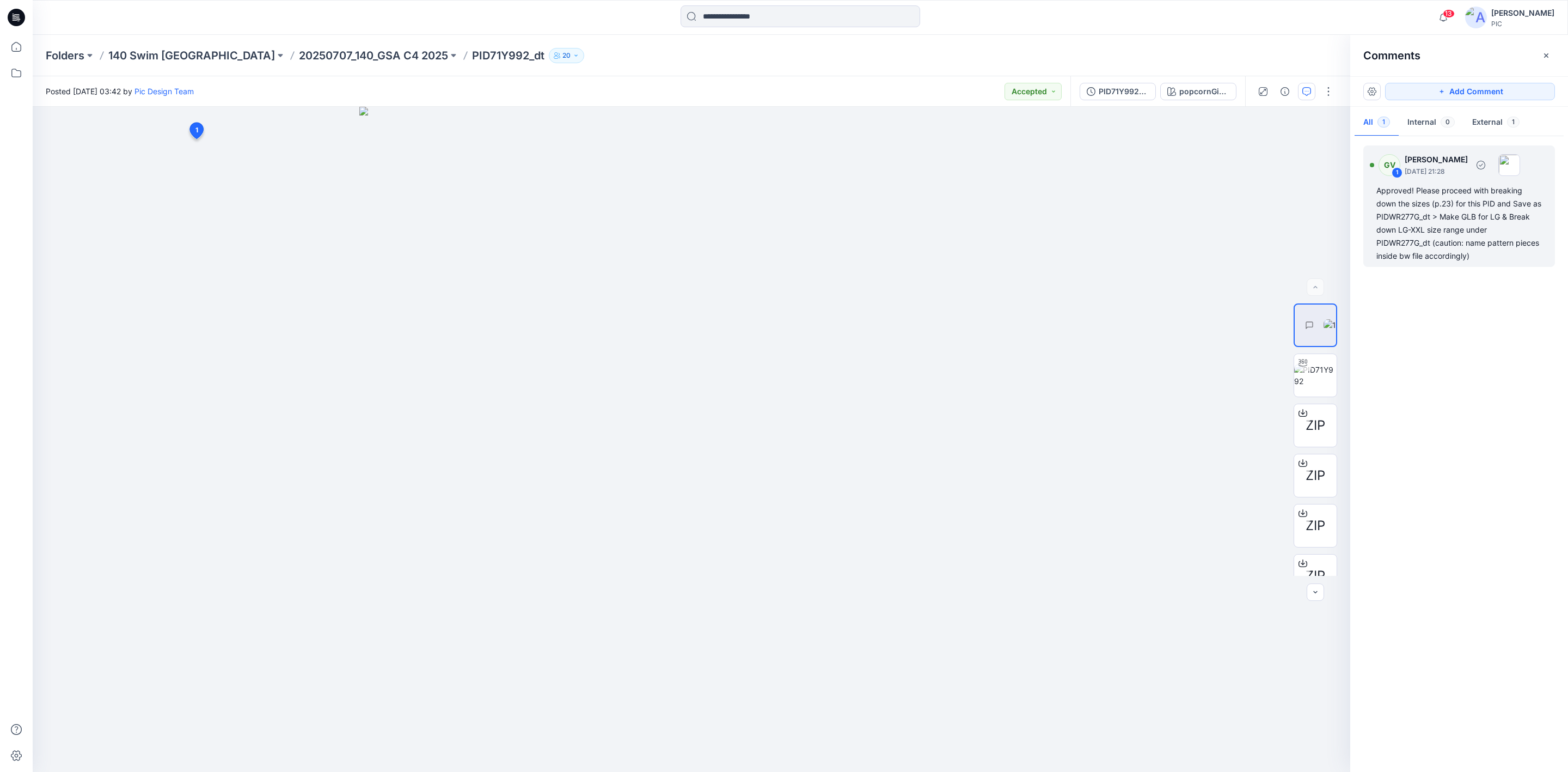
click at [1444, 204] on div "Approved! Please proceed with breaking down the sizes (p.23) for this PID and S…" at bounding box center [1459, 223] width 165 height 79
click at [251, 296] on div "Reply" at bounding box center [269, 298] width 178 height 24
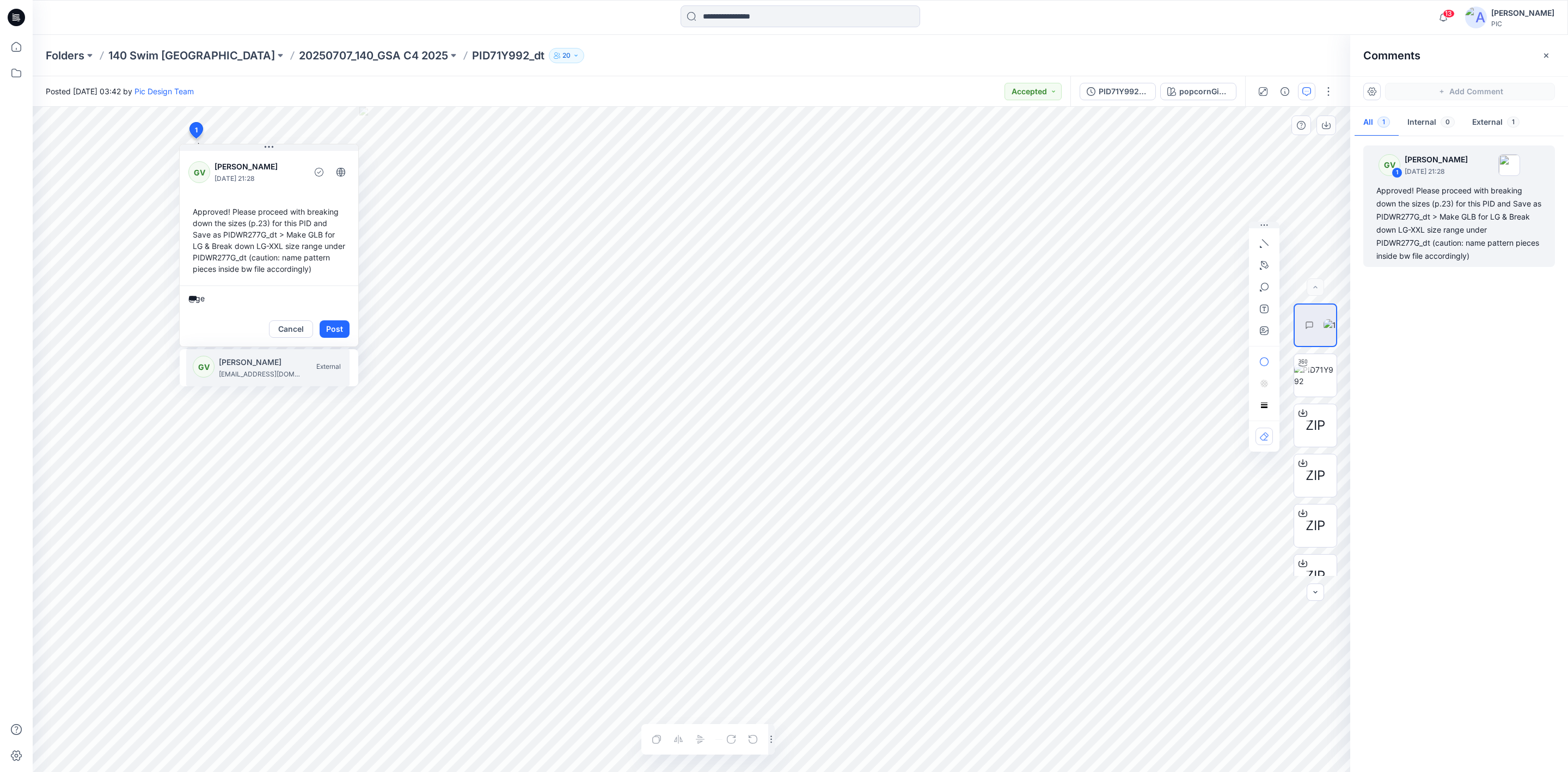
click at [264, 361] on p "[PERSON_NAME]" at bounding box center [259, 362] width 82 height 13
type textarea "**********"
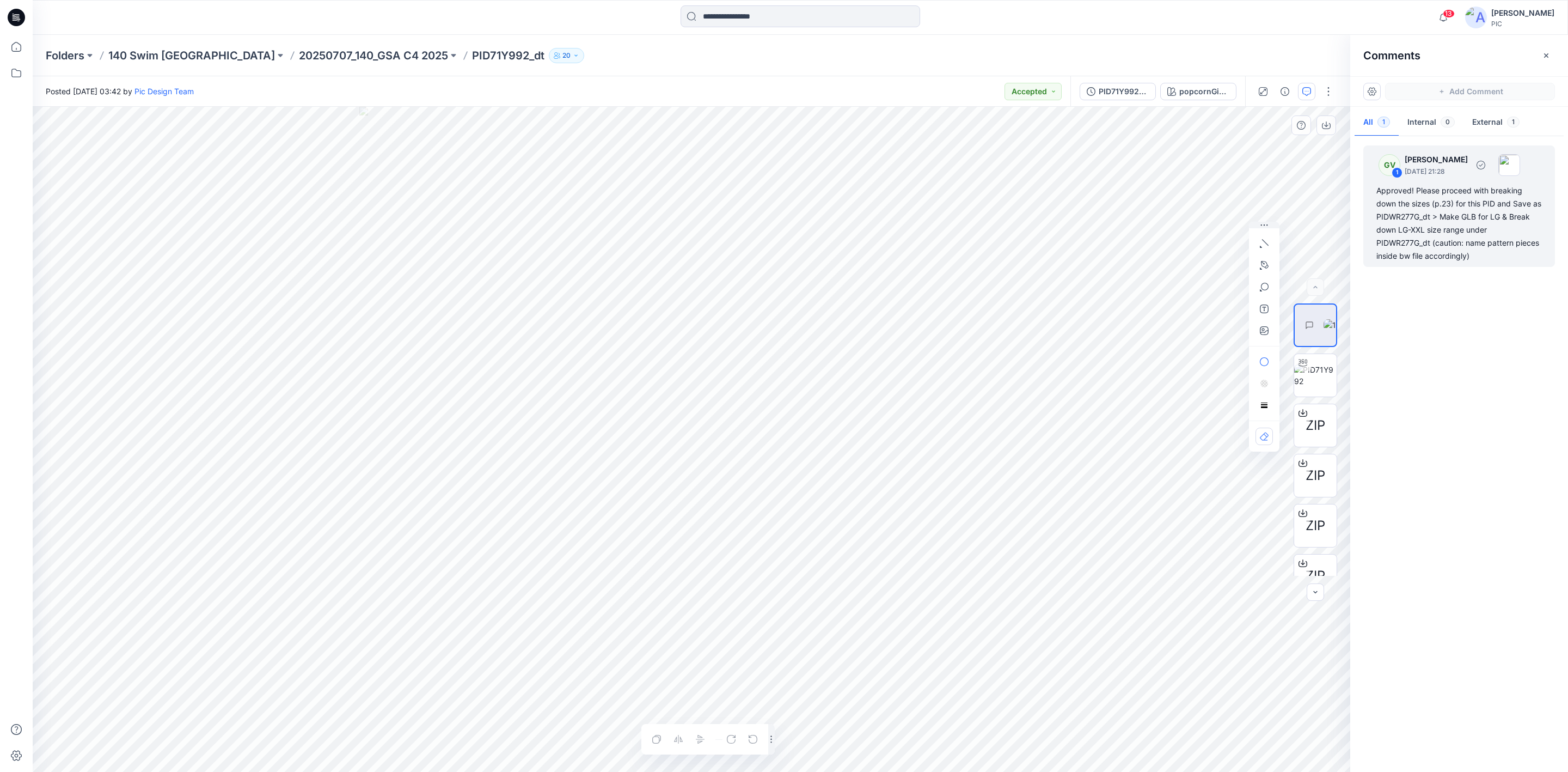
click at [1445, 193] on div "Approved! Please proceed with breaking down the sizes (p.23) for this PID and S…" at bounding box center [1459, 223] width 165 height 79
click at [1454, 234] on div "Approved! Please proceed with breaking down the sizes (p.23) for this PID and S…" at bounding box center [1459, 223] width 165 height 79
click at [1441, 221] on div "Approved! Please proceed with breaking down the sizes (p.23) for this PID and S…" at bounding box center [1459, 223] width 165 height 79
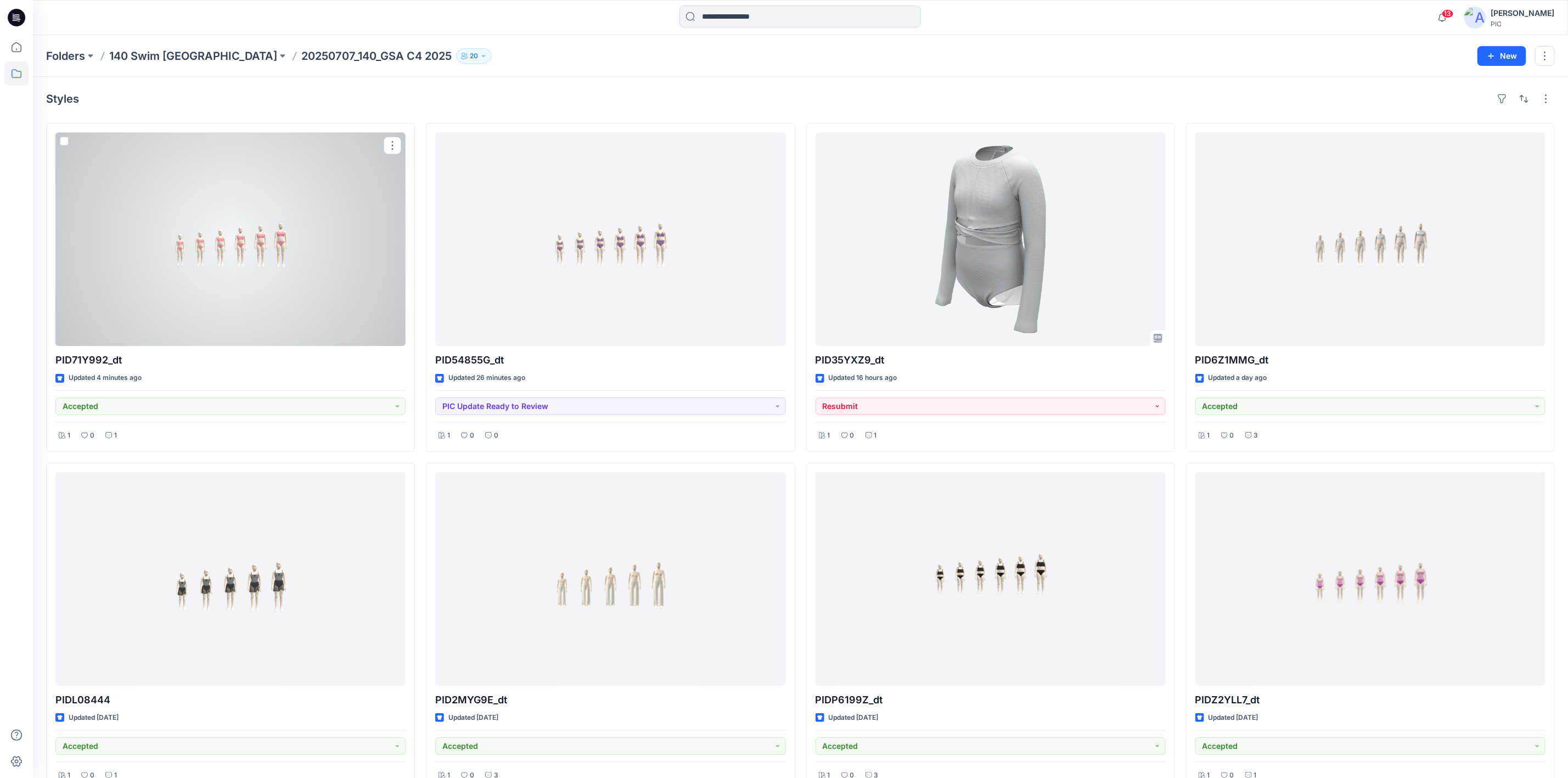
click at [224, 229] on div at bounding box center [230, 239] width 350 height 213
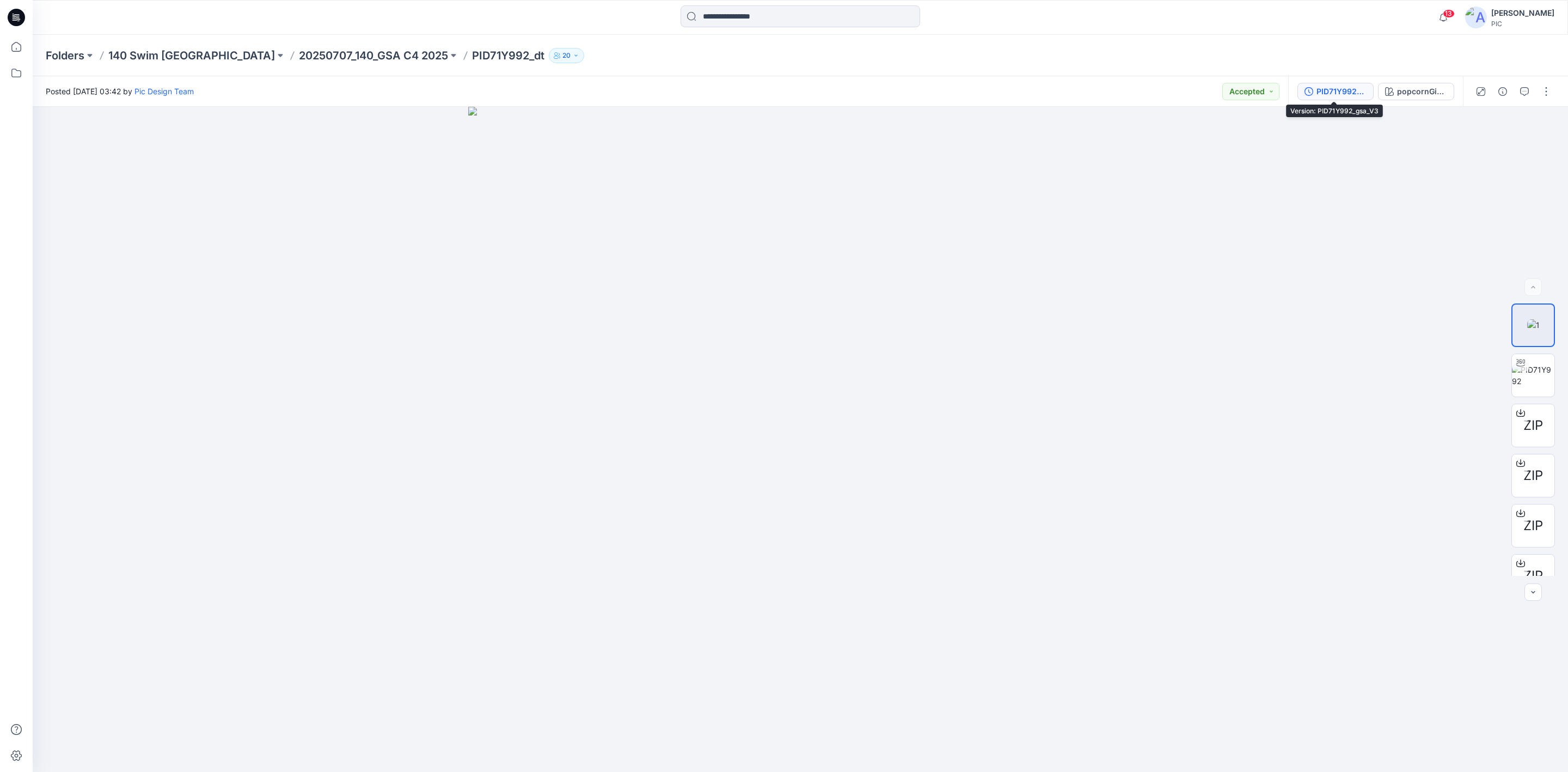
click at [1330, 87] on div "PID71Y992_gsa_V3" at bounding box center [1342, 91] width 50 height 12
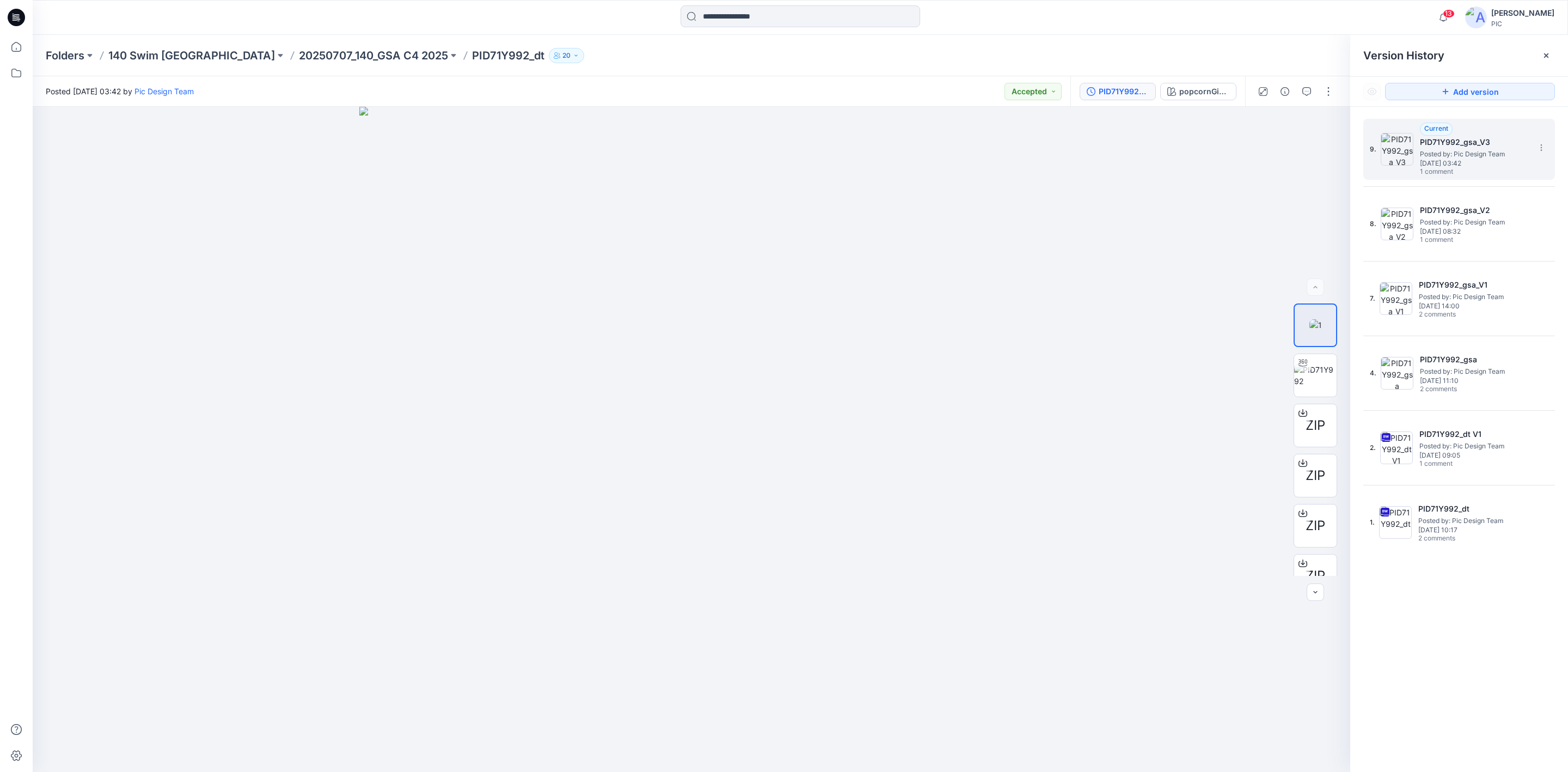
click at [1475, 140] on h5 "PID71Y992_gsa_V3" at bounding box center [1474, 142] width 109 height 13
click at [1452, 152] on div "Current PID71Y992_gsa_V3 Posted by: Pic Design Team Friday, August 15, 2025 03:…" at bounding box center [1474, 149] width 109 height 54
click at [1302, 90] on icon "button" at bounding box center [1306, 91] width 9 height 9
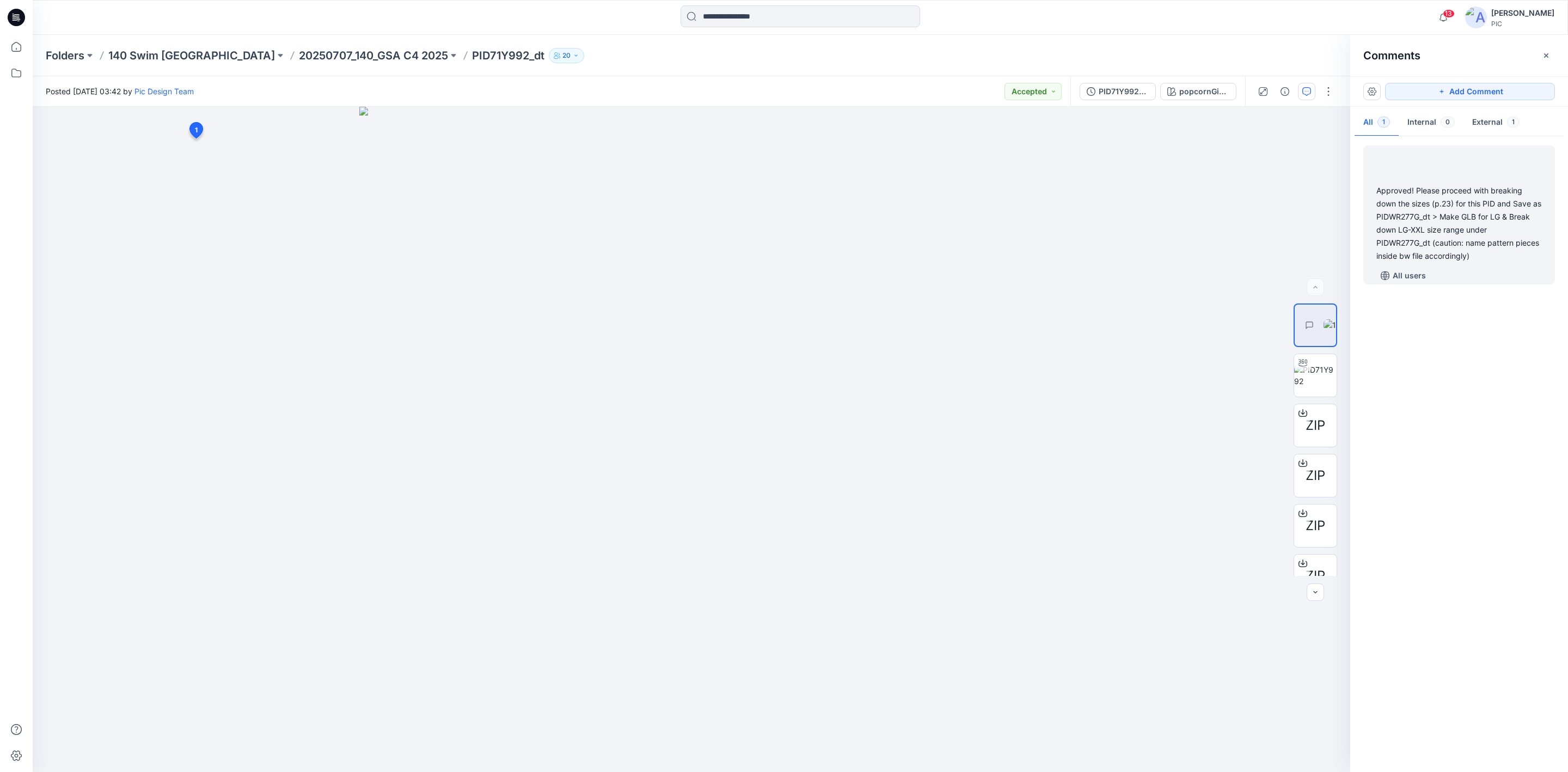
click at [1434, 230] on div "Approved! Please proceed with breaking down the sizes (p.23) for this PID and S…" at bounding box center [1459, 223] width 165 height 79
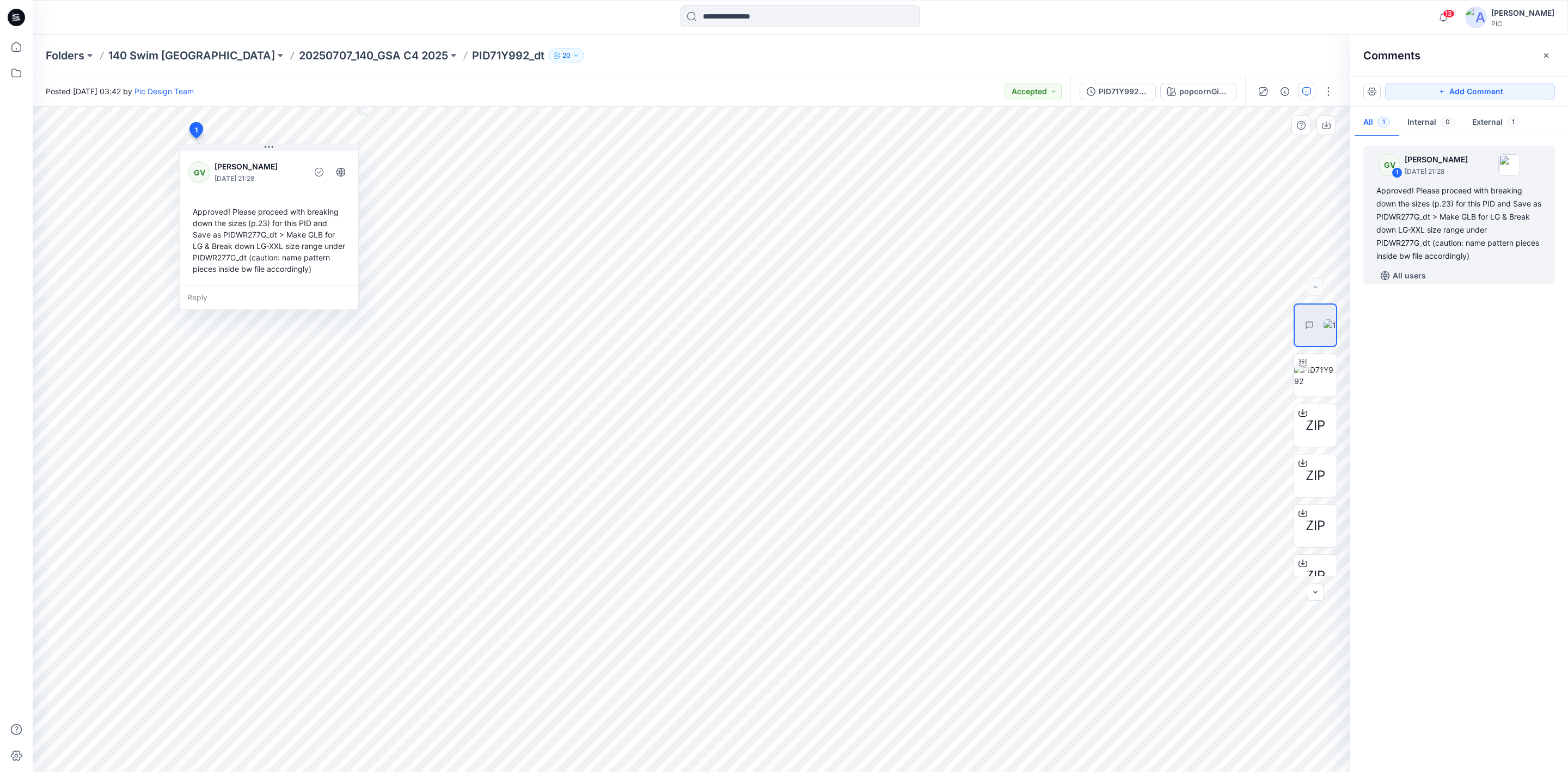
click at [255, 296] on div "Reply" at bounding box center [269, 298] width 178 height 24
click at [236, 371] on p "gvoulgaris@swimusa.com" at bounding box center [259, 374] width 82 height 11
type textarea "**********"
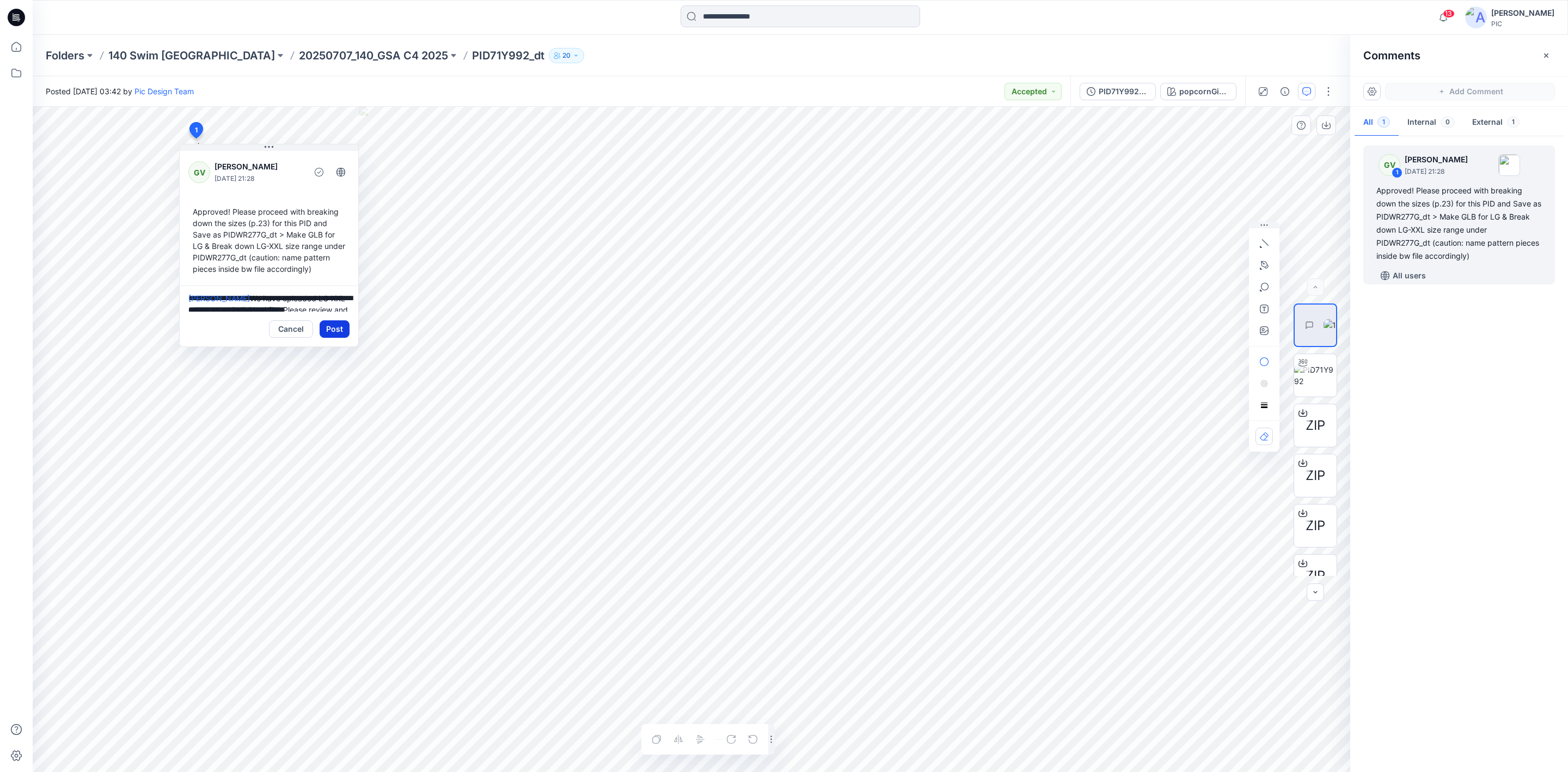
click at [332, 327] on button "Post" at bounding box center [334, 328] width 30 height 17
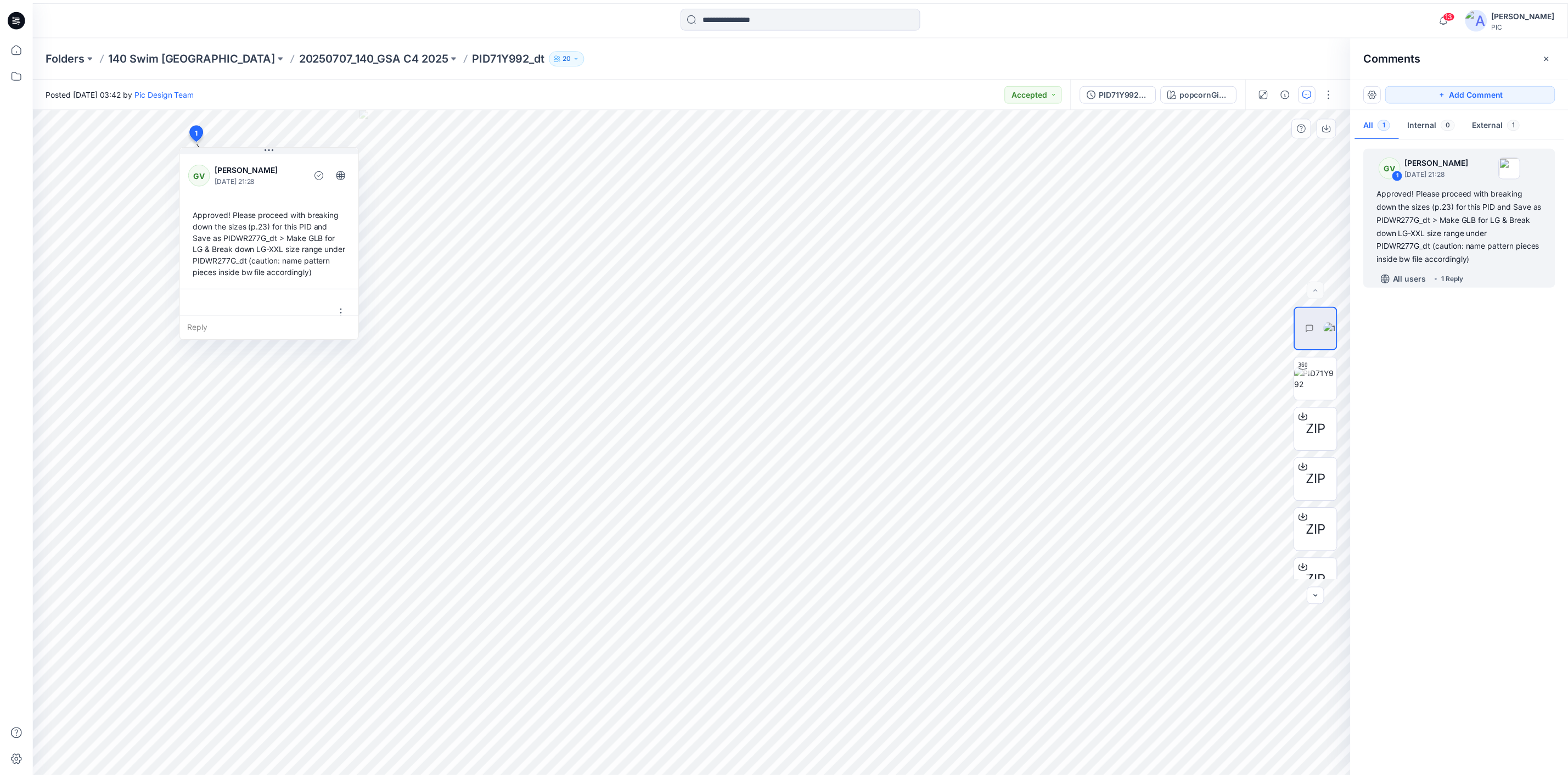
scroll to position [76, 0]
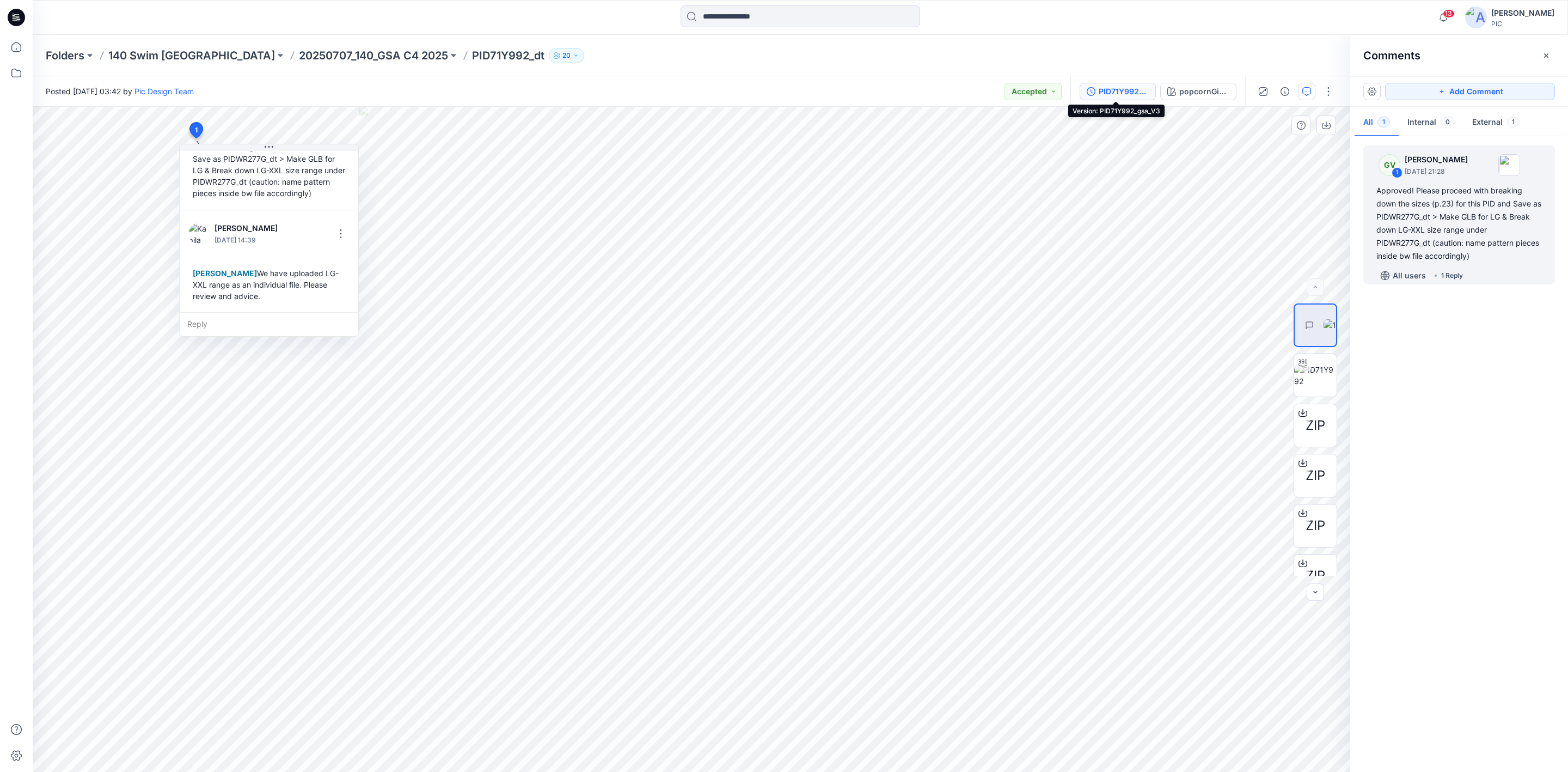
click at [1106, 87] on div "PID71Y992_gsa_V3" at bounding box center [1124, 91] width 50 height 12
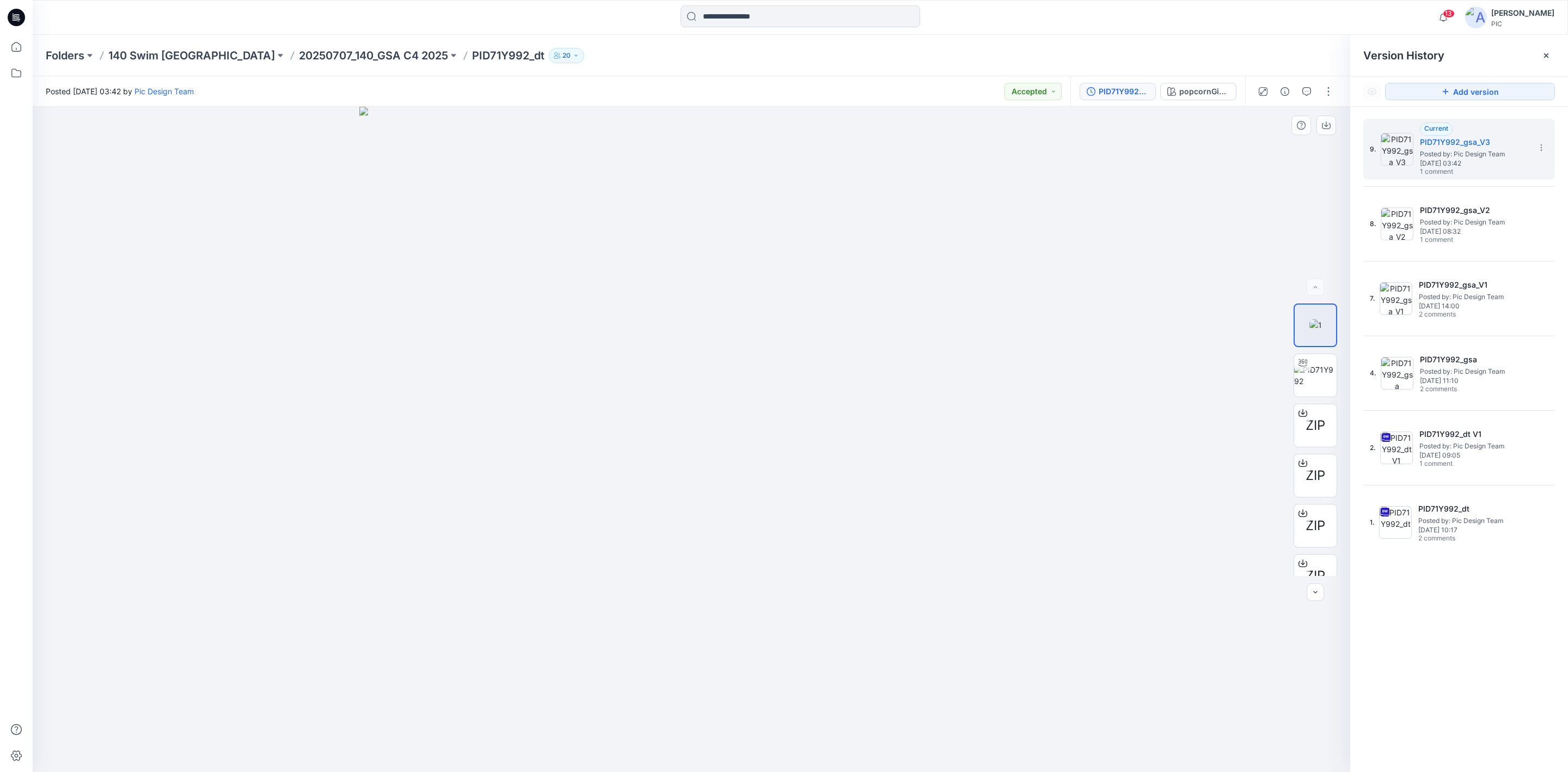
click at [1436, 596] on div "9. Current PID71Y992_gsa_V3 Posted by: Pic Design Team Friday, August 15, 2025 …" at bounding box center [1459, 447] width 218 height 680
click at [299, 52] on p "20250707_140_GSA C4 2025" at bounding box center [374, 55] width 149 height 15
